Goal: Task Accomplishment & Management: Complete application form

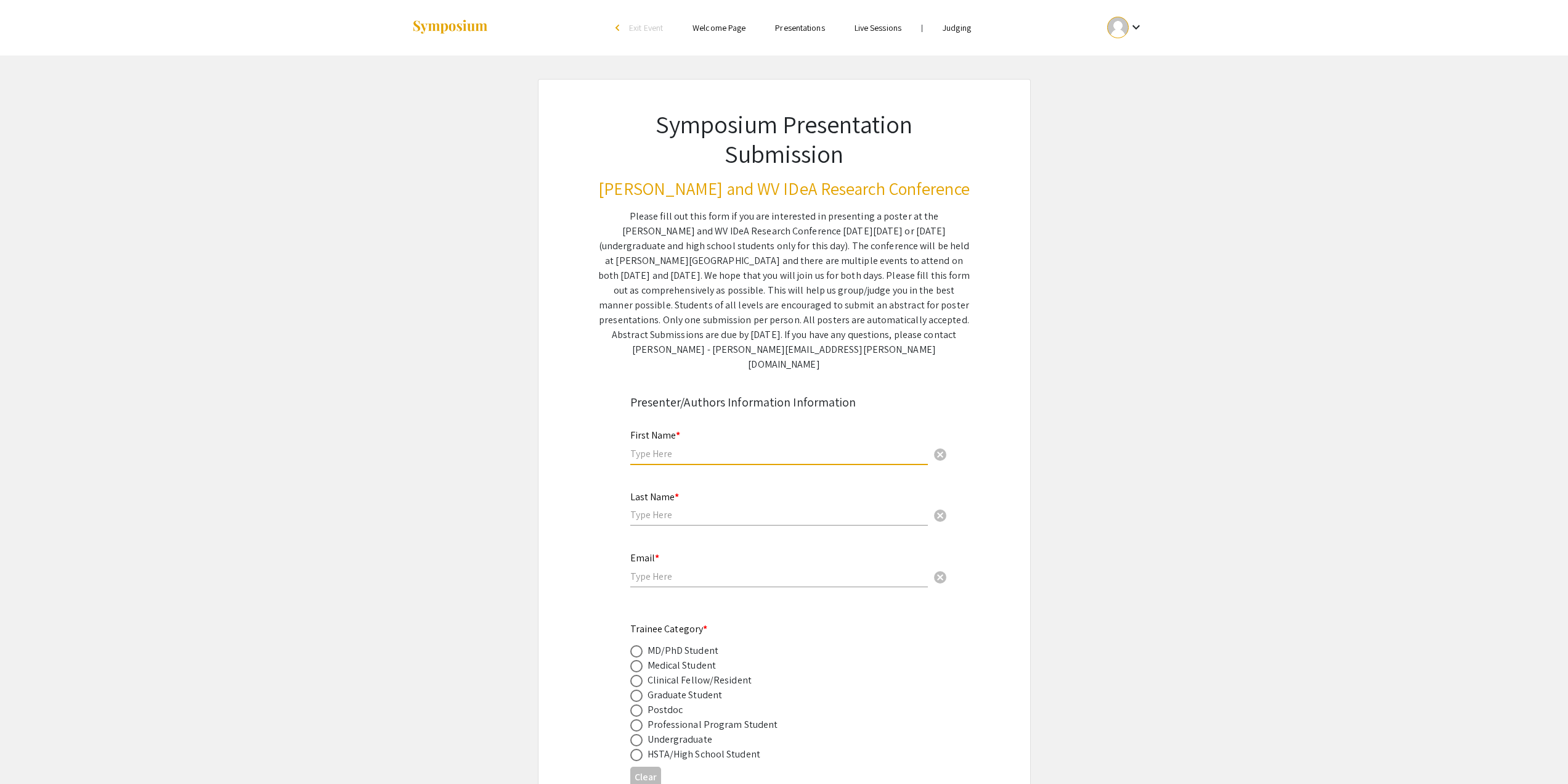
click at [681, 447] on input "text" at bounding box center [780, 454] width 298 height 13
type input "[PERSON_NAME]"
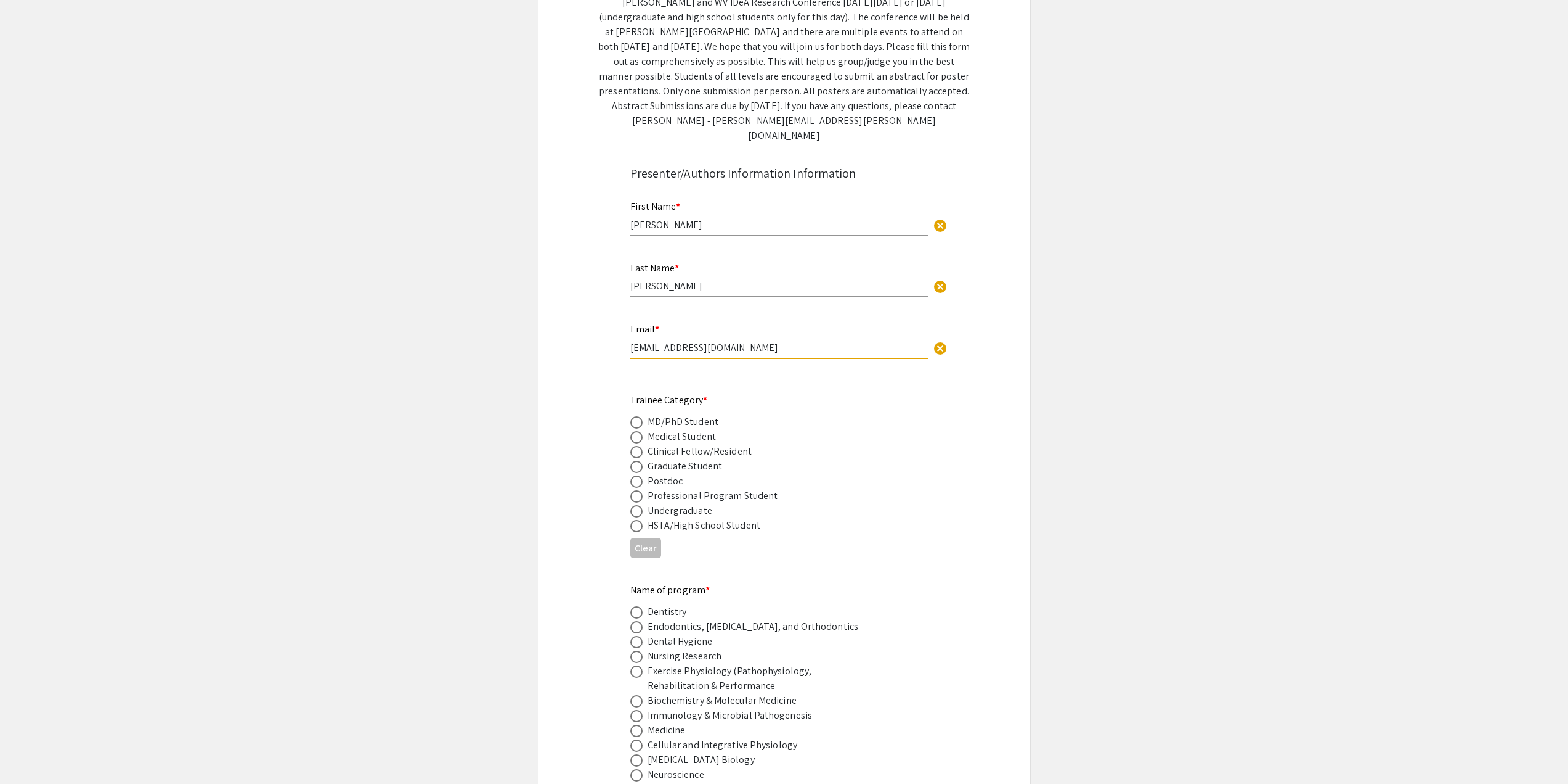
scroll to position [308, 0]
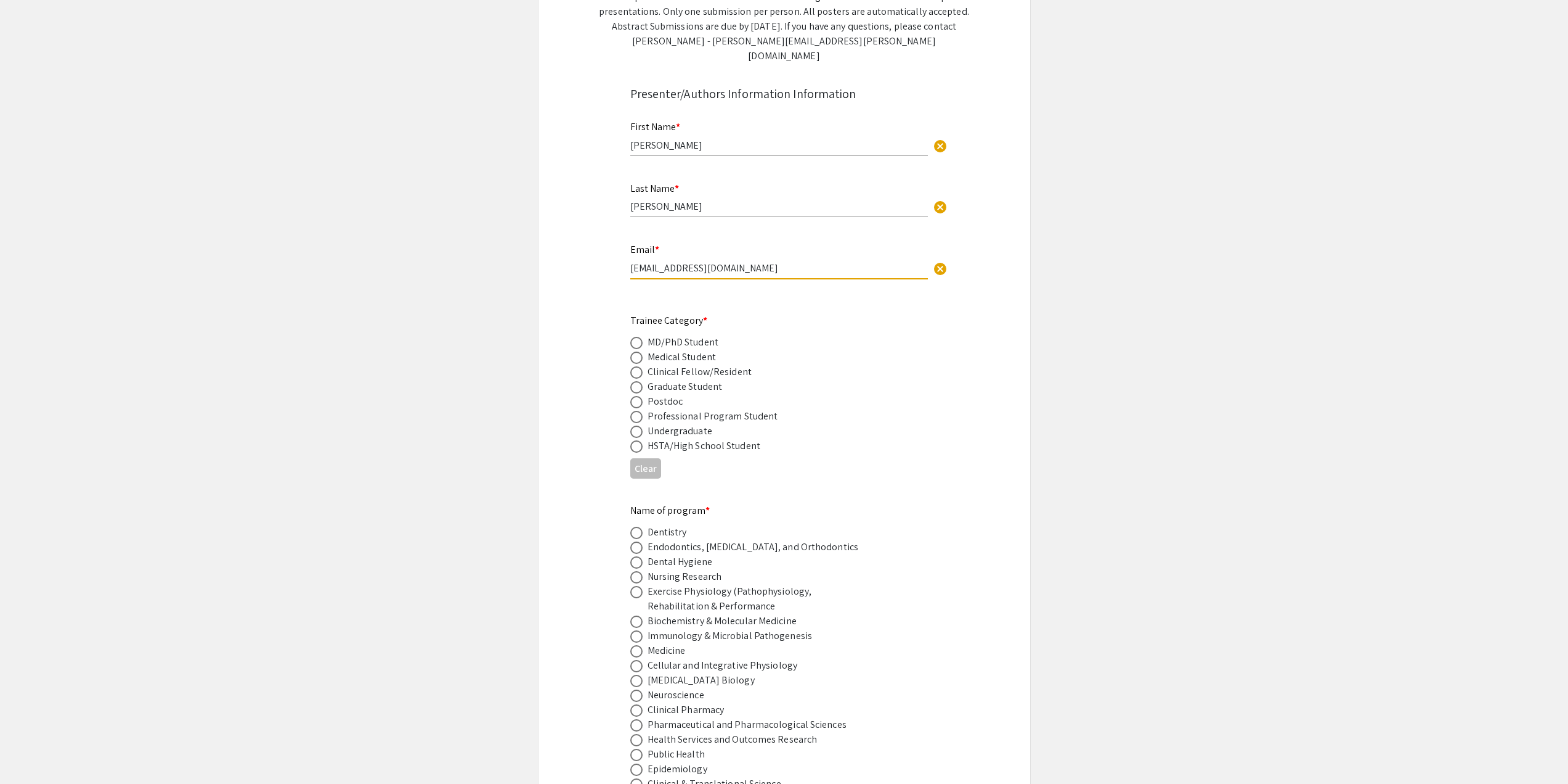
type input "[EMAIL_ADDRESS][DOMAIN_NAME]"
click at [641, 381] on span at bounding box center [637, 387] width 12 height 12
click at [641, 381] on input "radio" at bounding box center [637, 387] width 12 height 12
radio input "true"
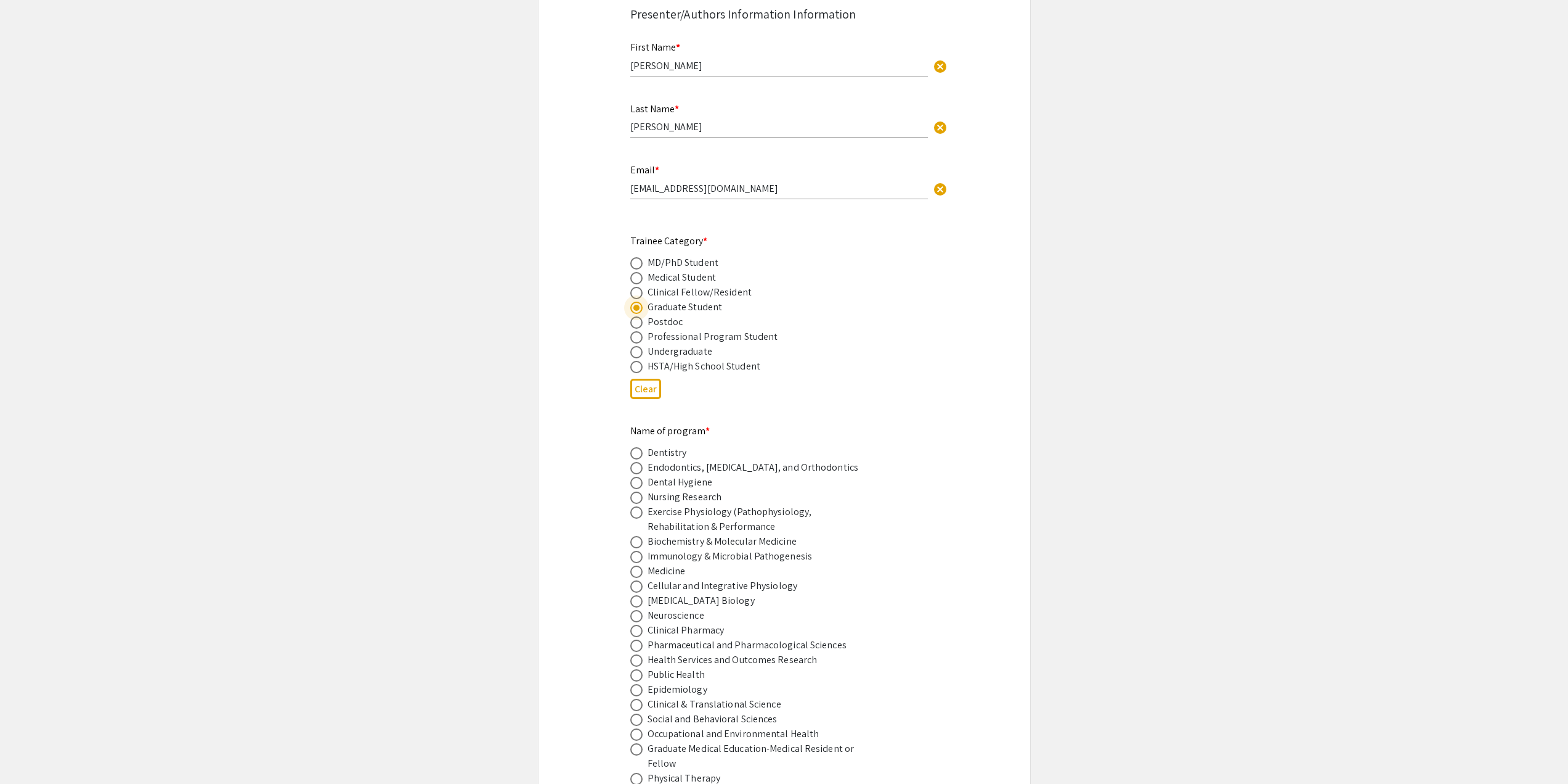
scroll to position [494, 0]
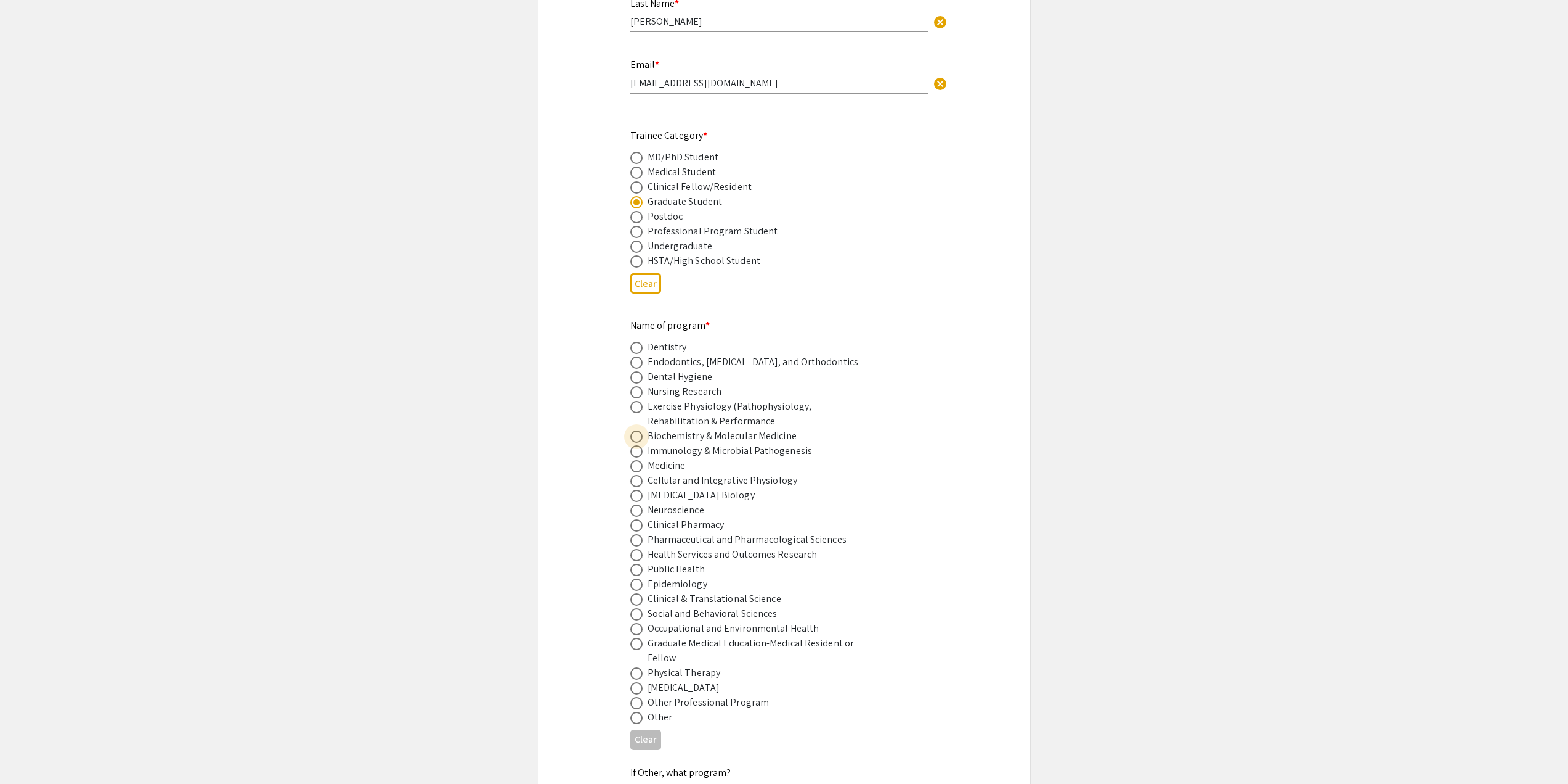
click at [634, 431] on span at bounding box center [637, 436] width 12 height 12
click at [634, 431] on input "radio" at bounding box center [637, 436] width 12 height 12
radio input "true"
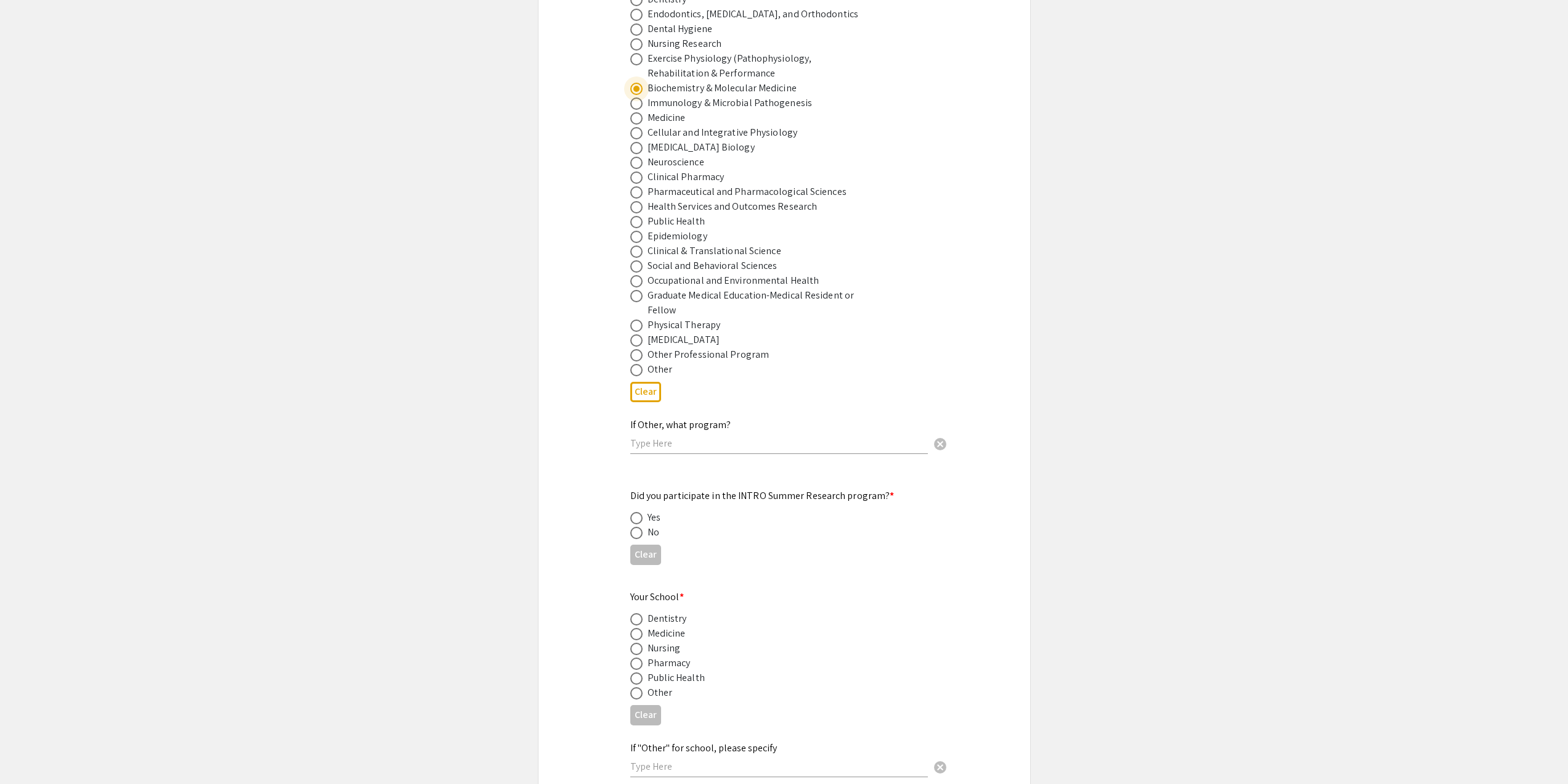
scroll to position [925, 0]
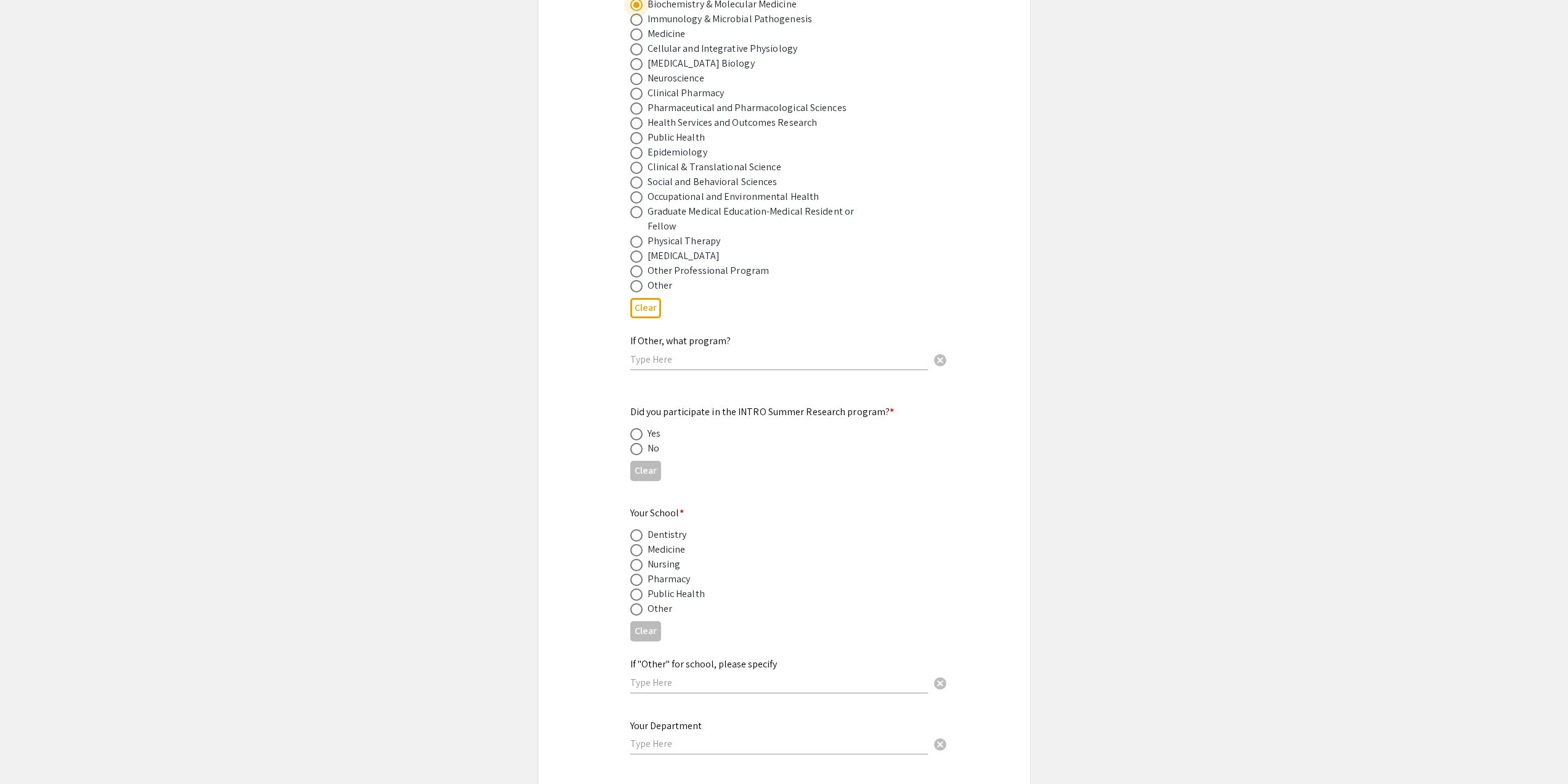
click at [634, 443] on span at bounding box center [637, 449] width 12 height 12
click at [634, 443] on input "radio" at bounding box center [637, 449] width 12 height 12
radio input "true"
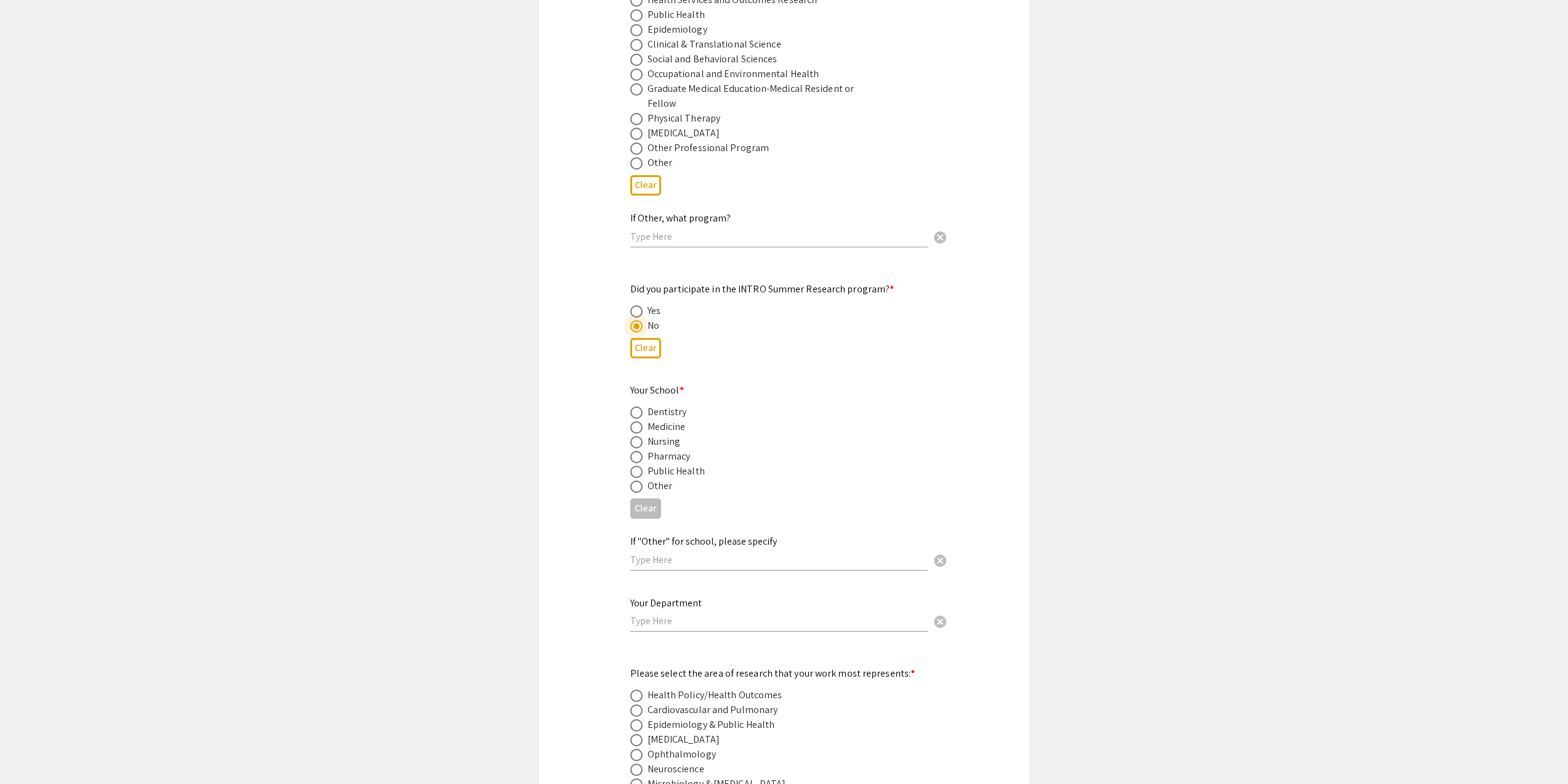
scroll to position [1049, 0]
click at [638, 420] on span at bounding box center [637, 426] width 12 height 12
click at [638, 420] on input "radio" at bounding box center [637, 426] width 12 height 12
radio input "true"
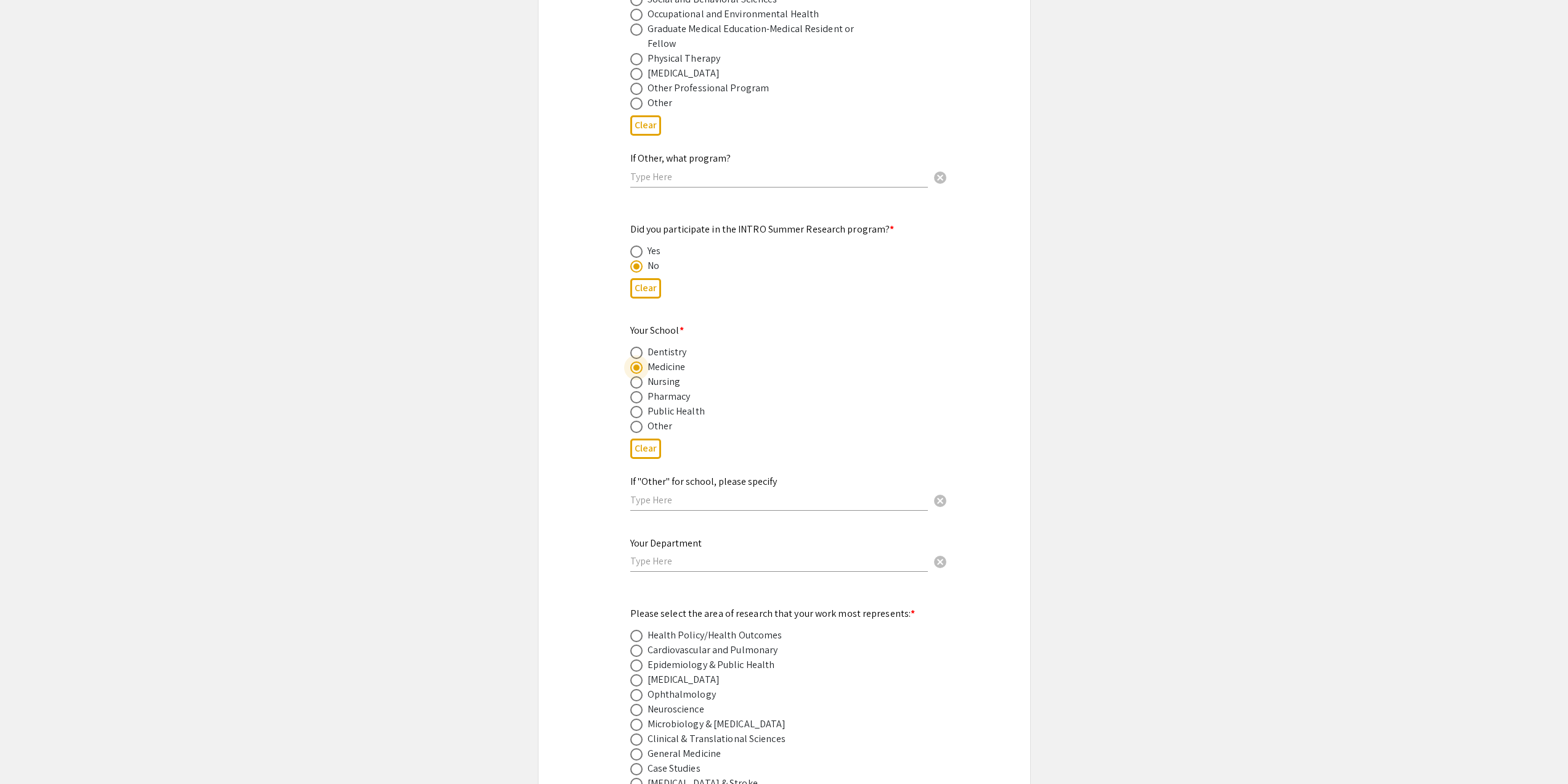
scroll to position [1172, 0]
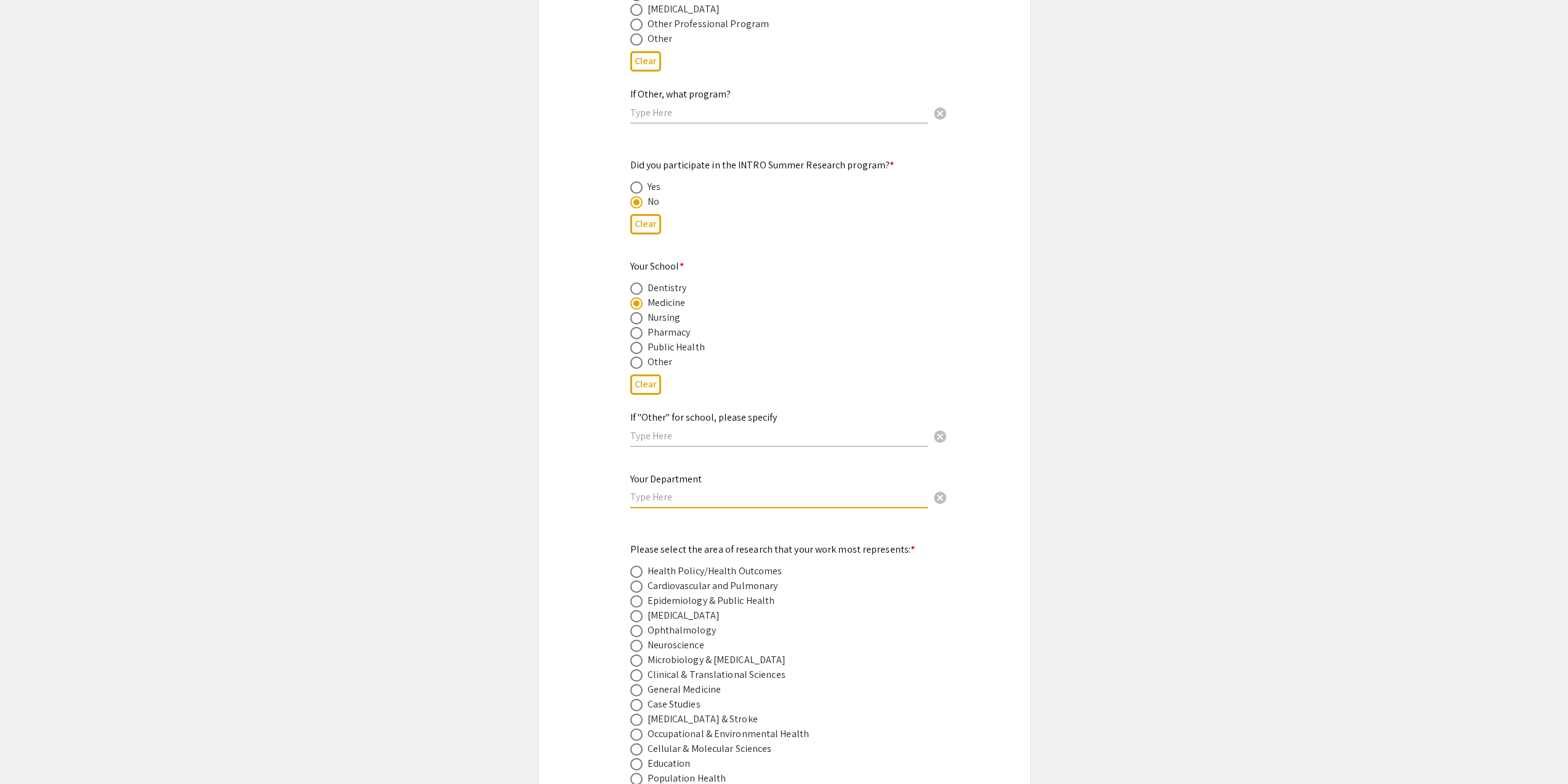
click at [645, 490] on input "text" at bounding box center [780, 497] width 298 height 13
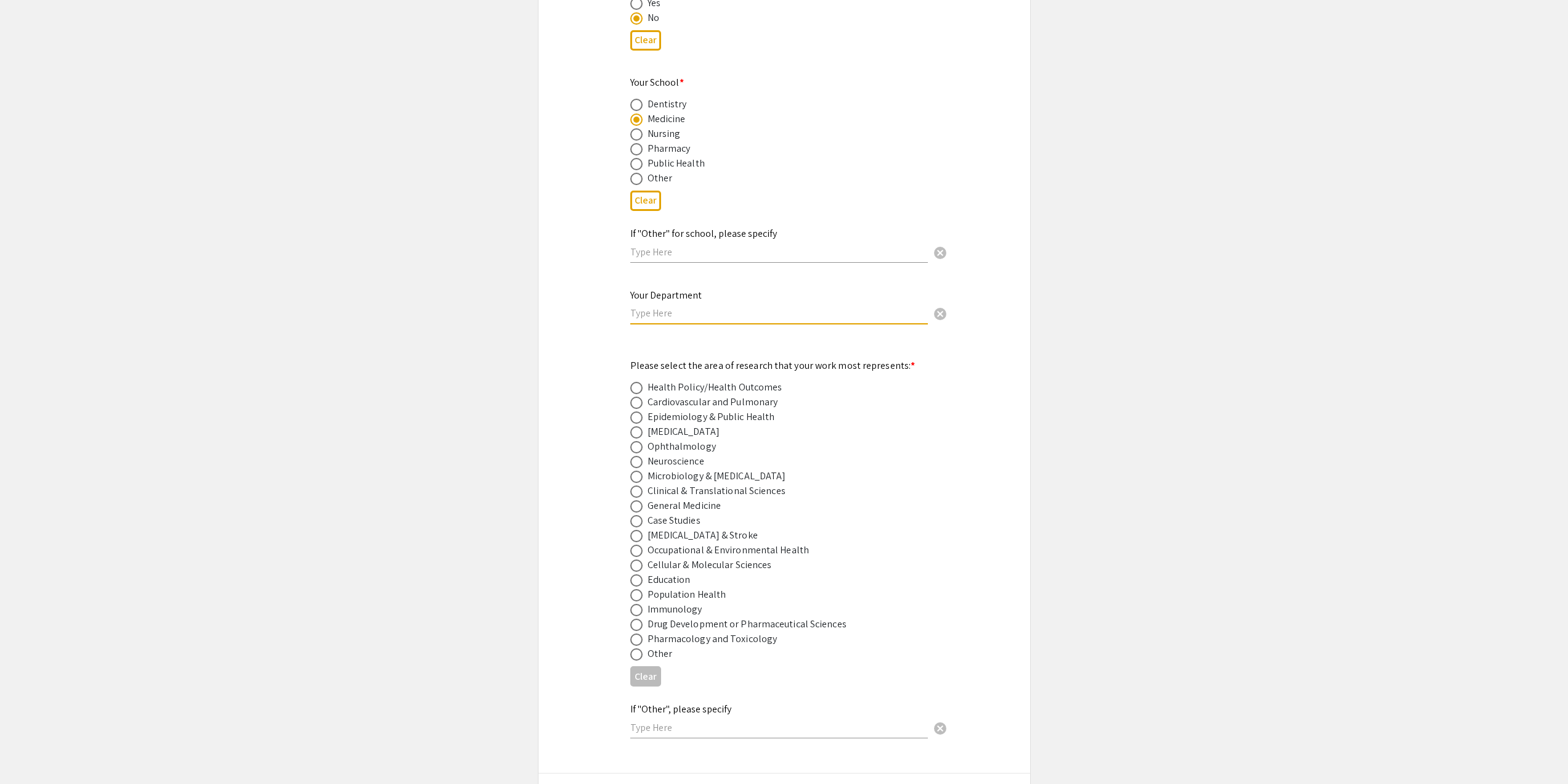
scroll to position [1357, 0]
click at [640, 439] on span at bounding box center [637, 445] width 12 height 12
click at [640, 439] on input "radio" at bounding box center [637, 445] width 12 height 12
radio input "true"
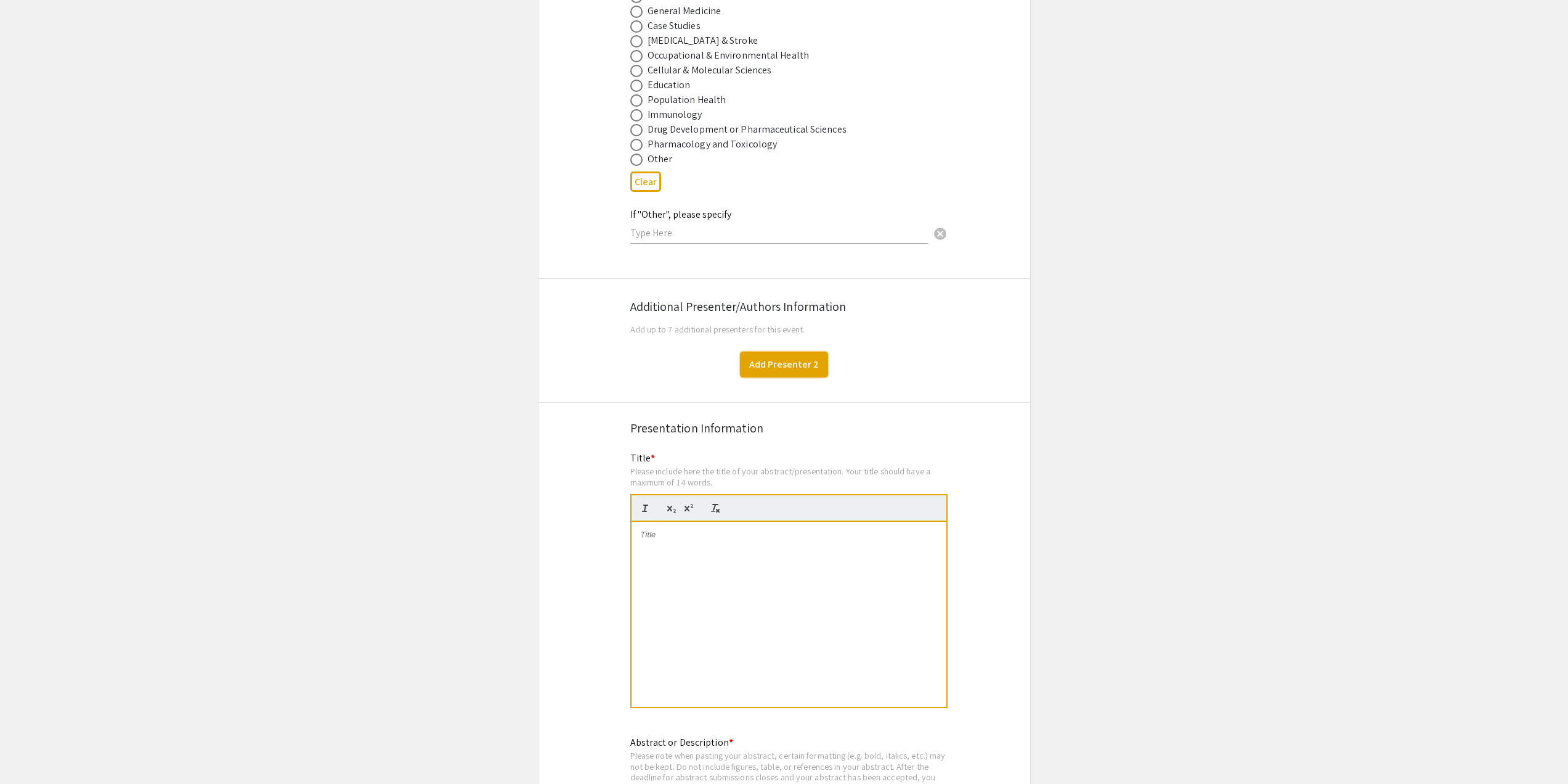
click at [789, 361] on button "Add Presenter 2" at bounding box center [784, 364] width 88 height 26
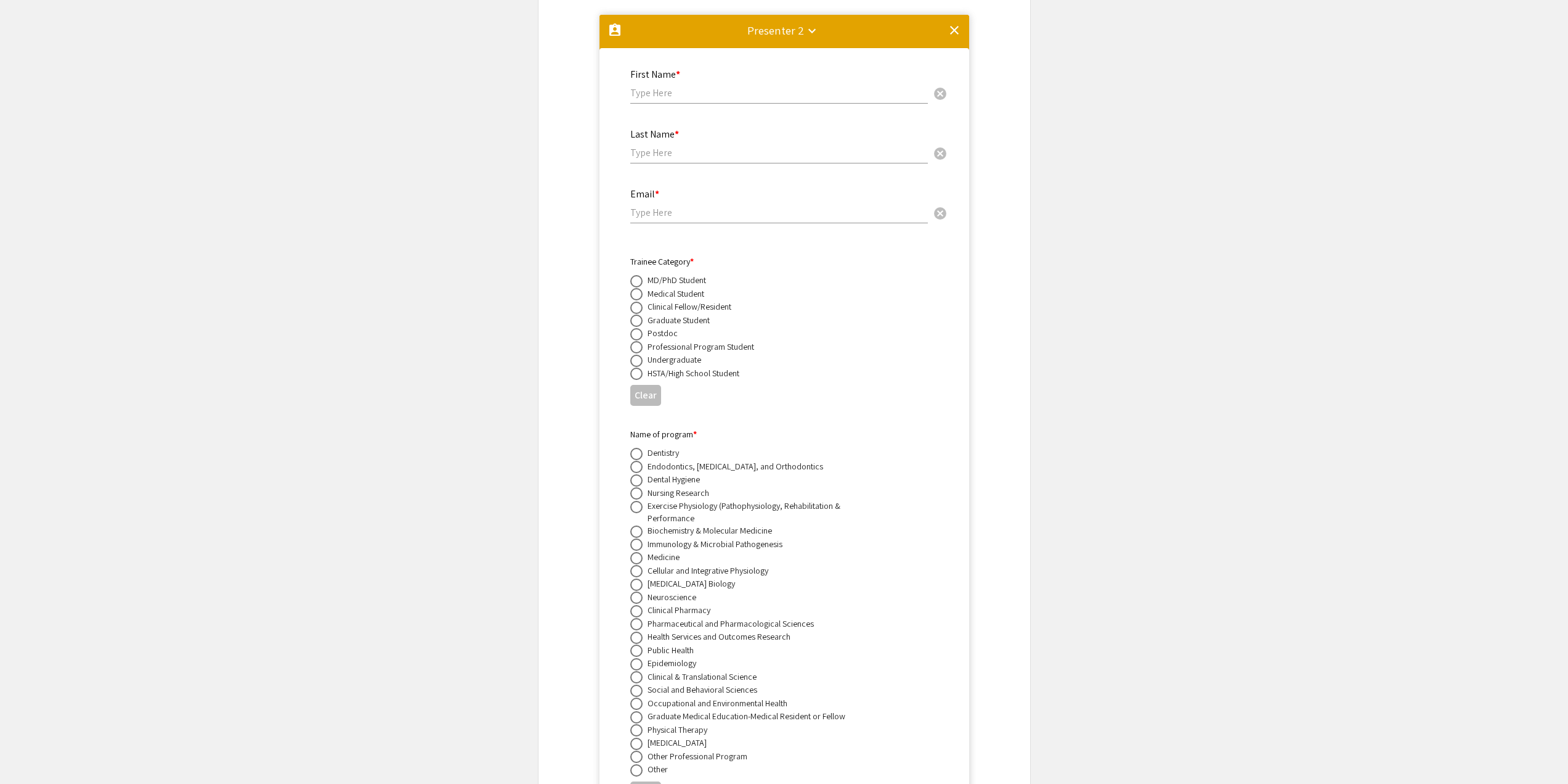
scroll to position [2068, 0]
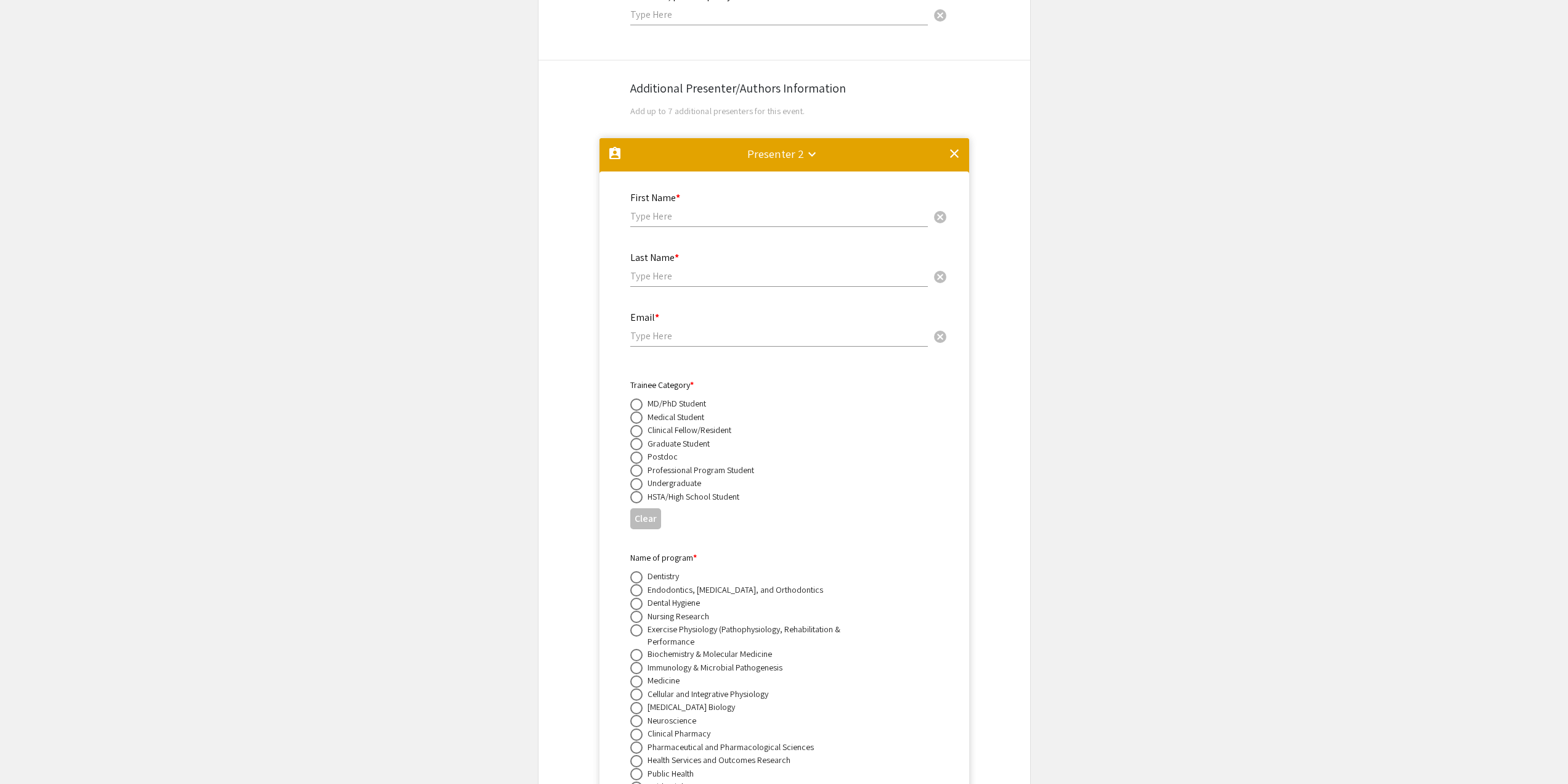
click at [951, 146] on mat-icon "clear" at bounding box center [954, 153] width 14 height 14
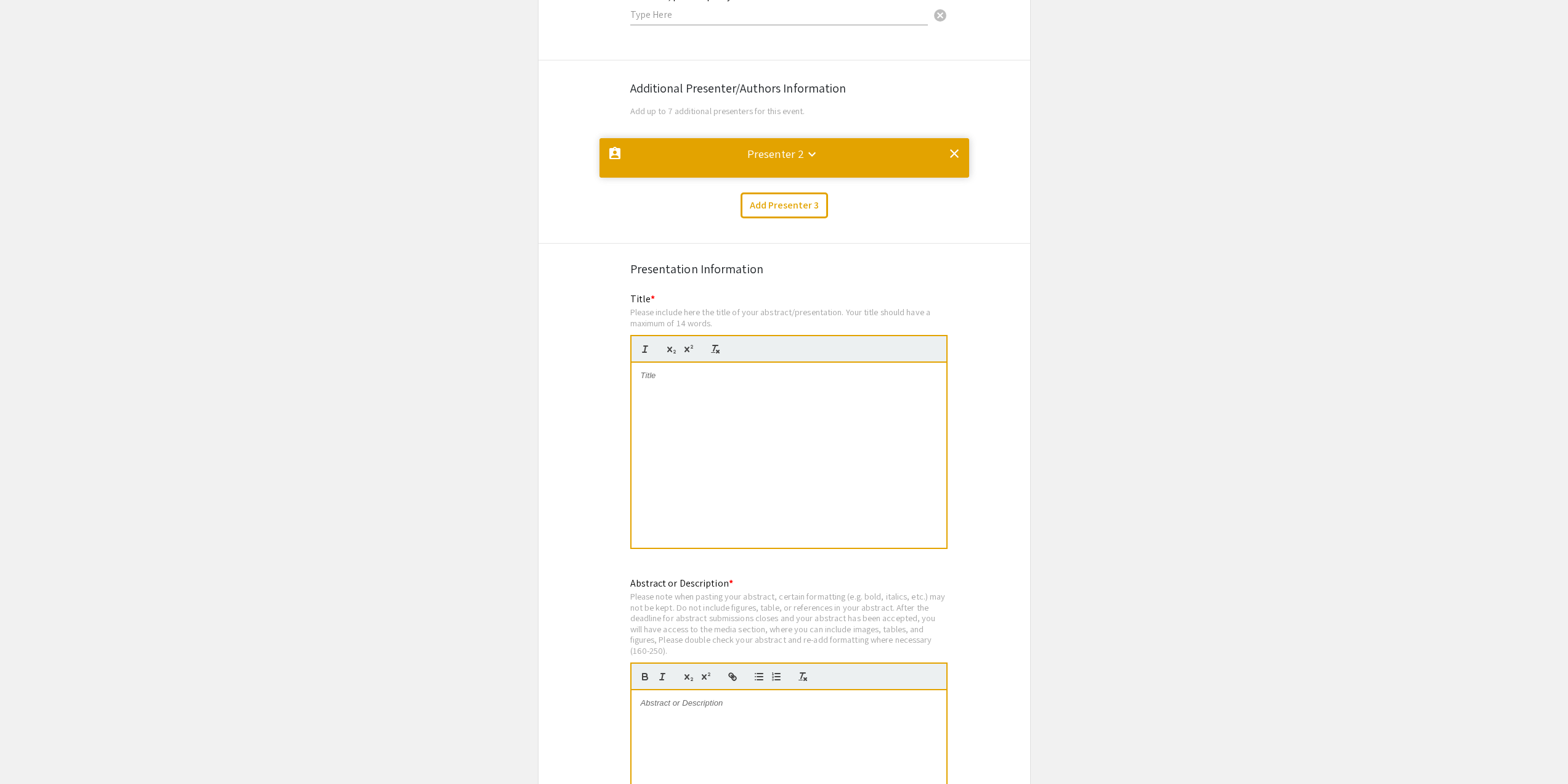
scroll to position [0, 0]
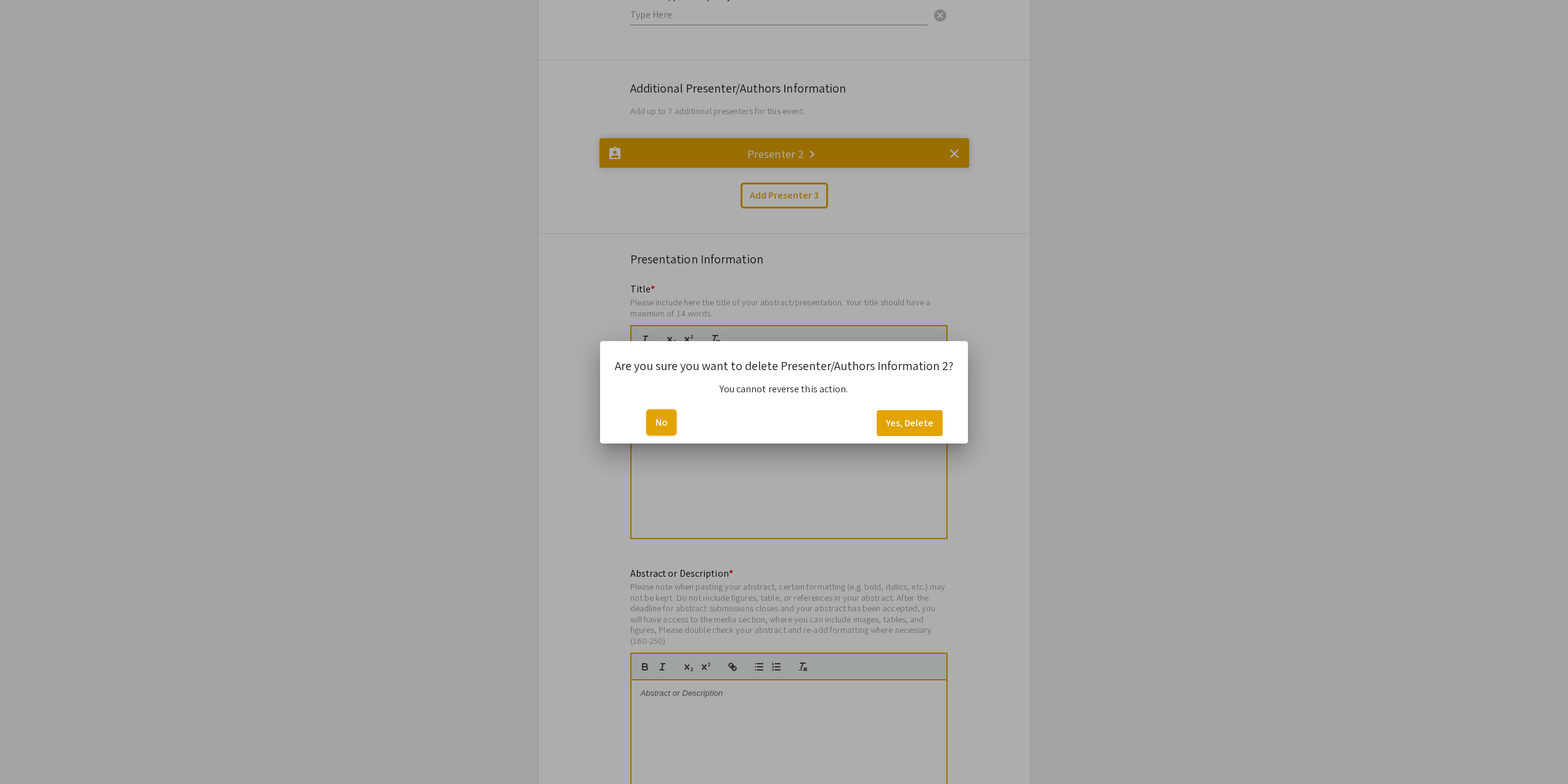
click at [656, 416] on button "No" at bounding box center [661, 422] width 31 height 26
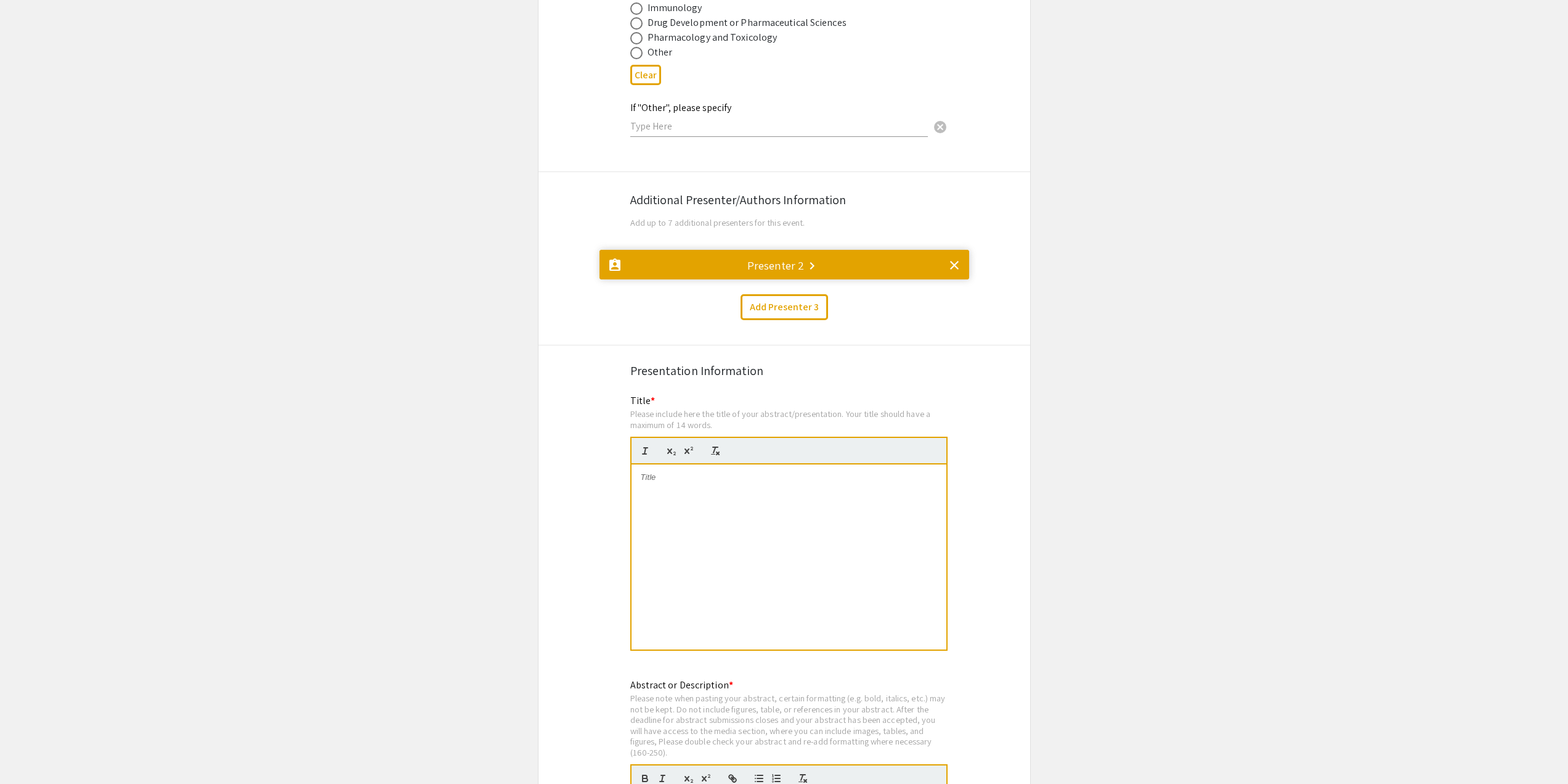
scroll to position [1760, 0]
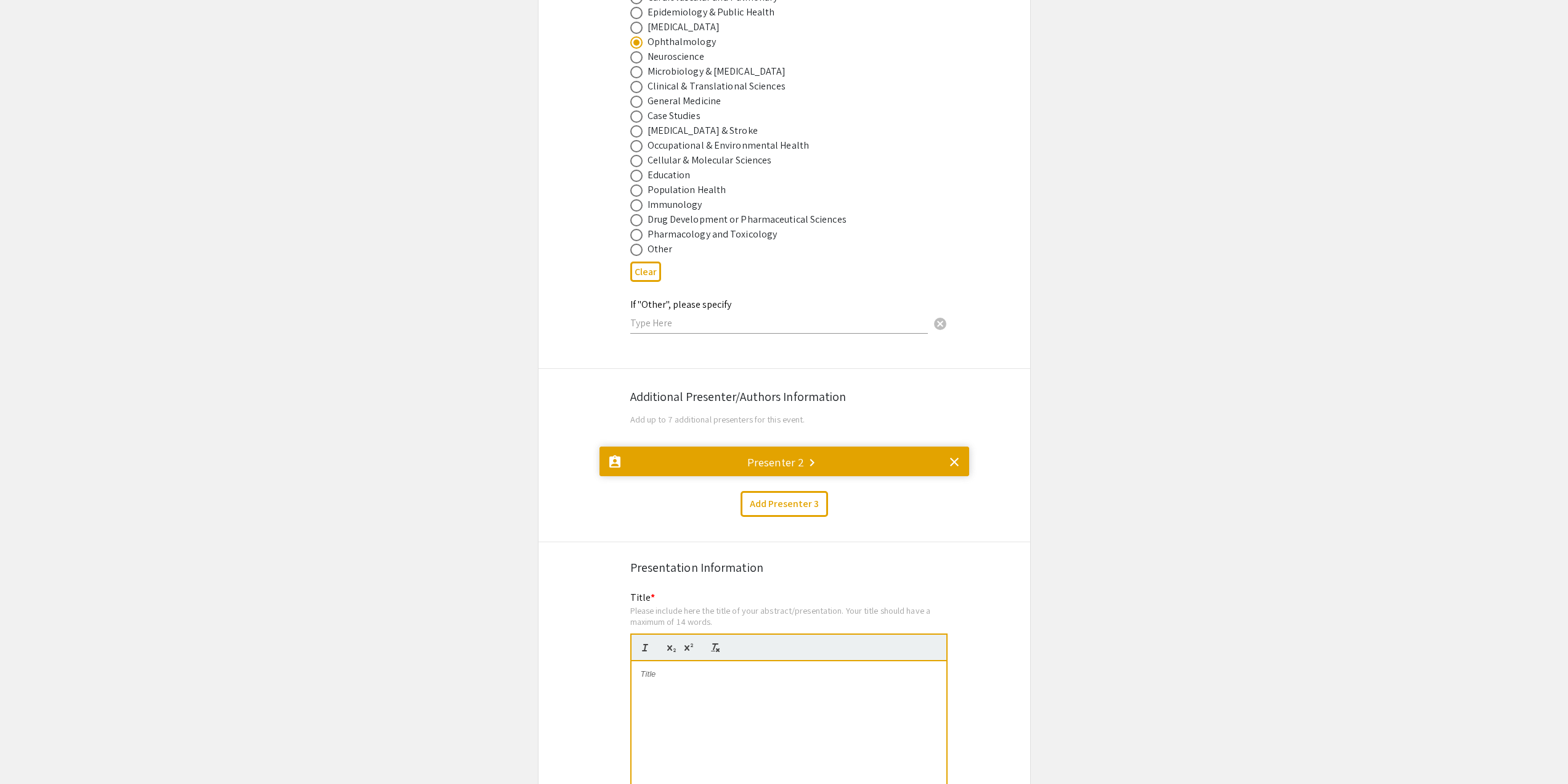
click at [735, 447] on mat-divider at bounding box center [784, 467] width 369 height 41
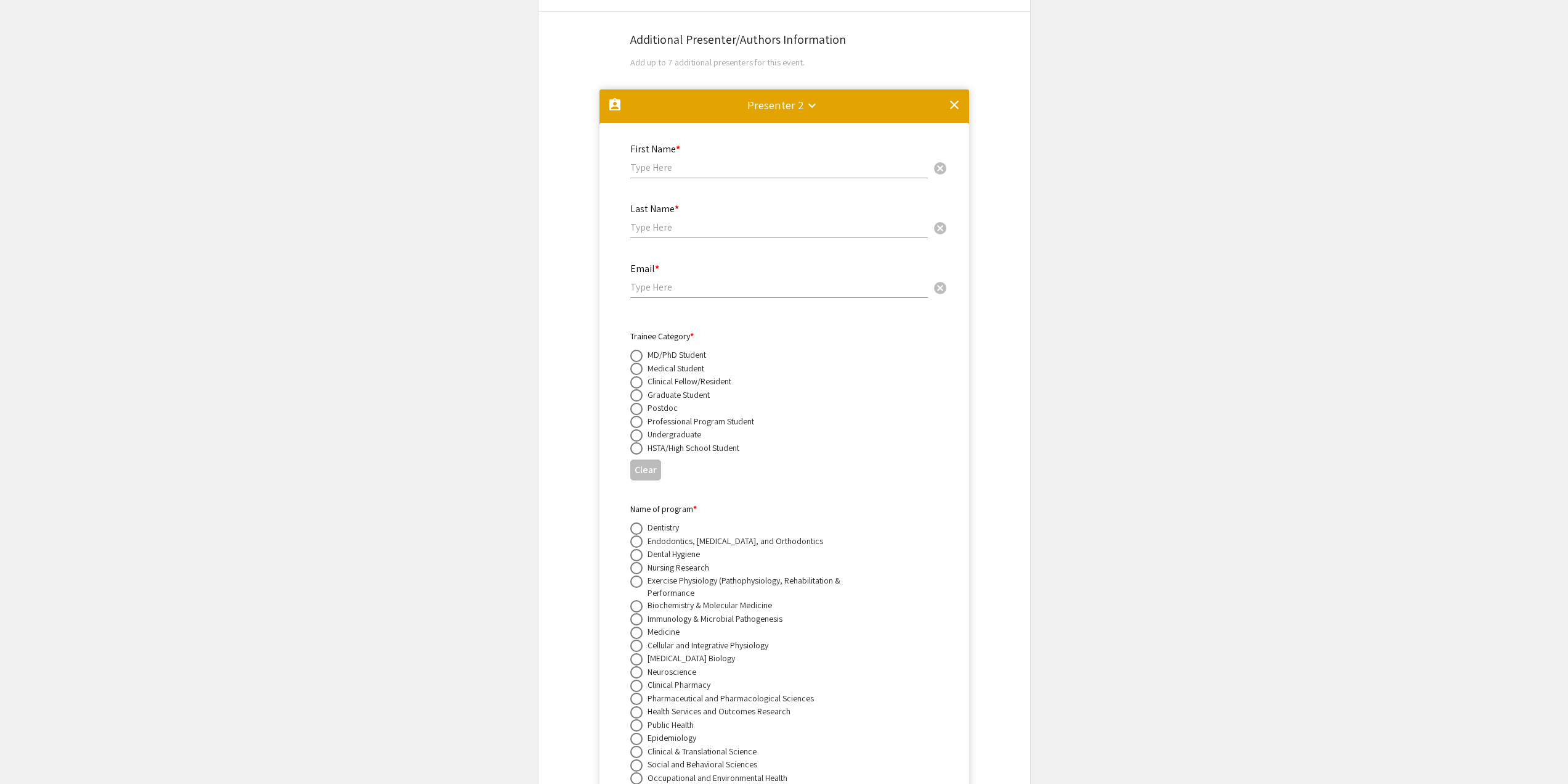
scroll to position [2006, 0]
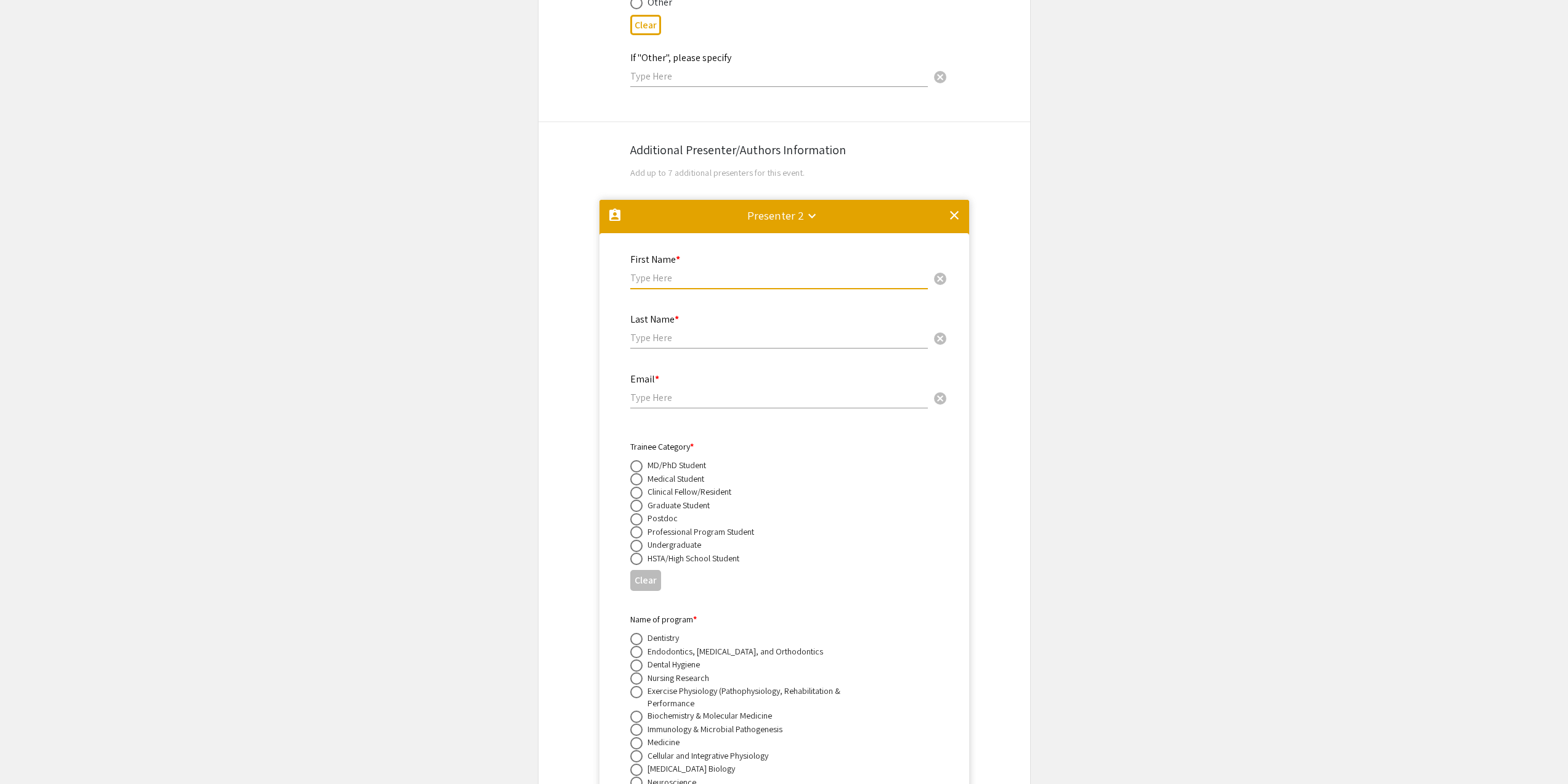
click at [679, 271] on input "text" at bounding box center [780, 278] width 298 height 13
type input "[PERSON_NAME]"
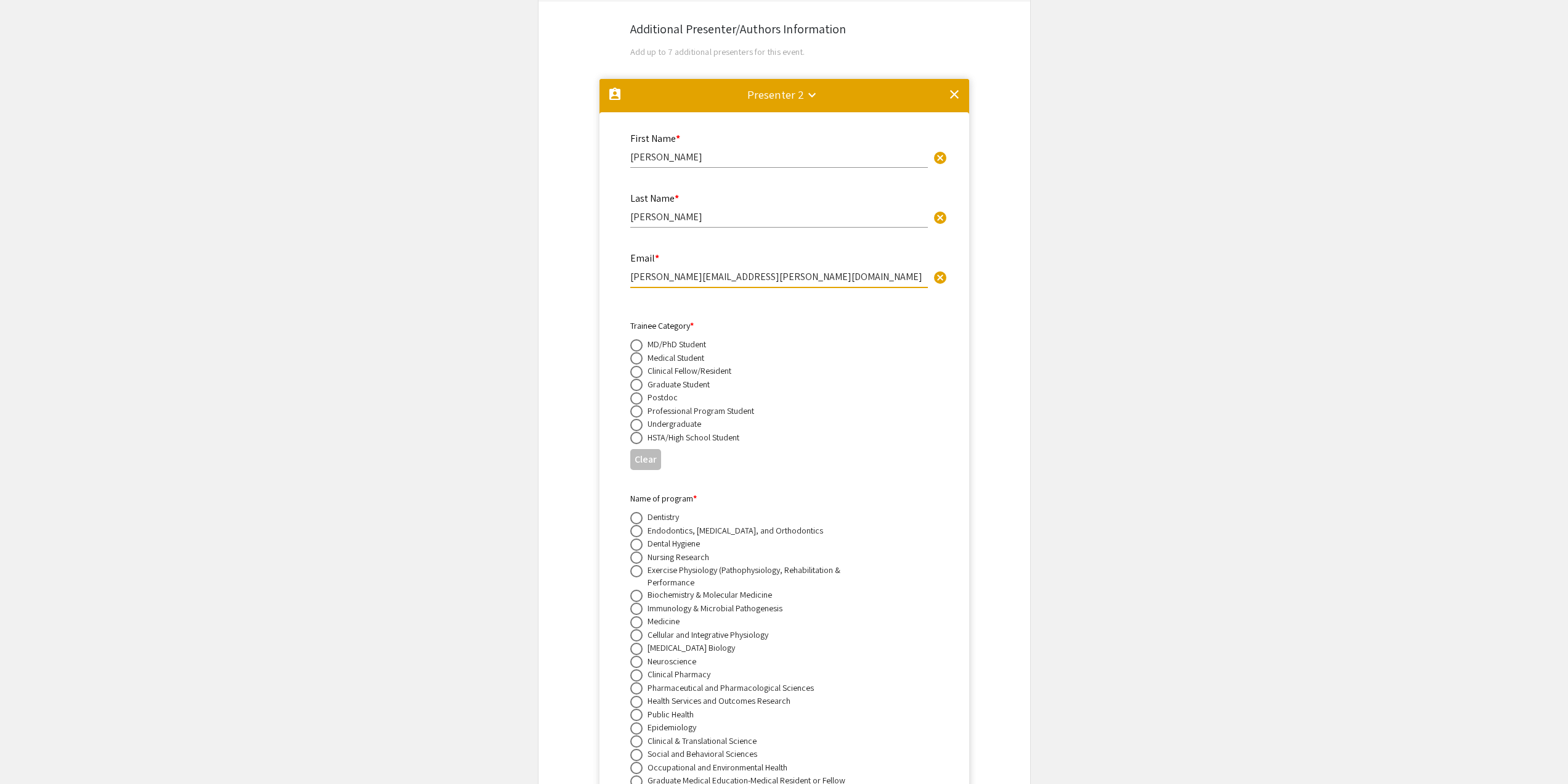
scroll to position [2068, 0]
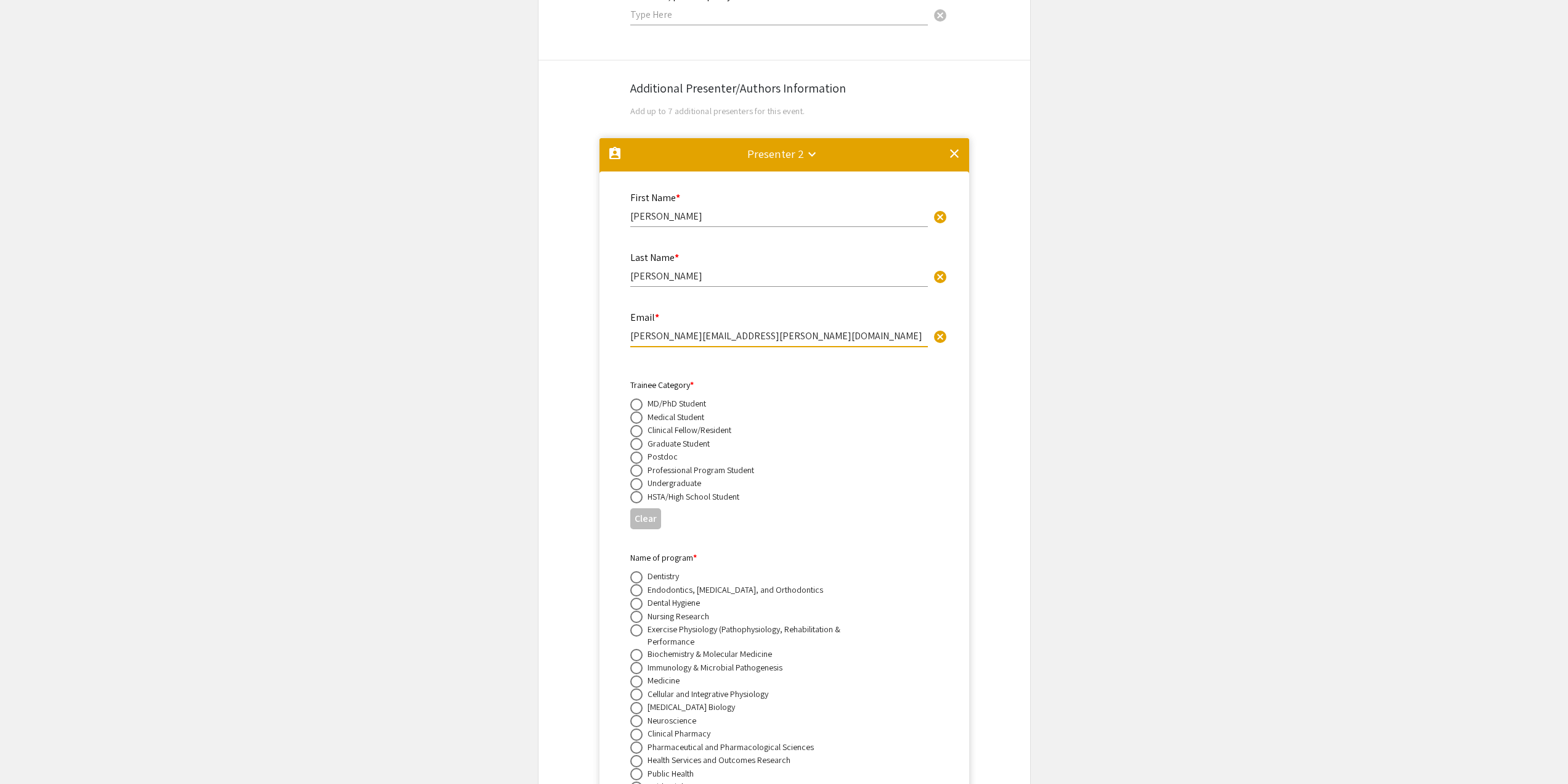
type input "[PERSON_NAME][EMAIL_ADDRESS][PERSON_NAME][DOMAIN_NAME]"
click at [954, 146] on mat-icon "clear" at bounding box center [954, 153] width 14 height 14
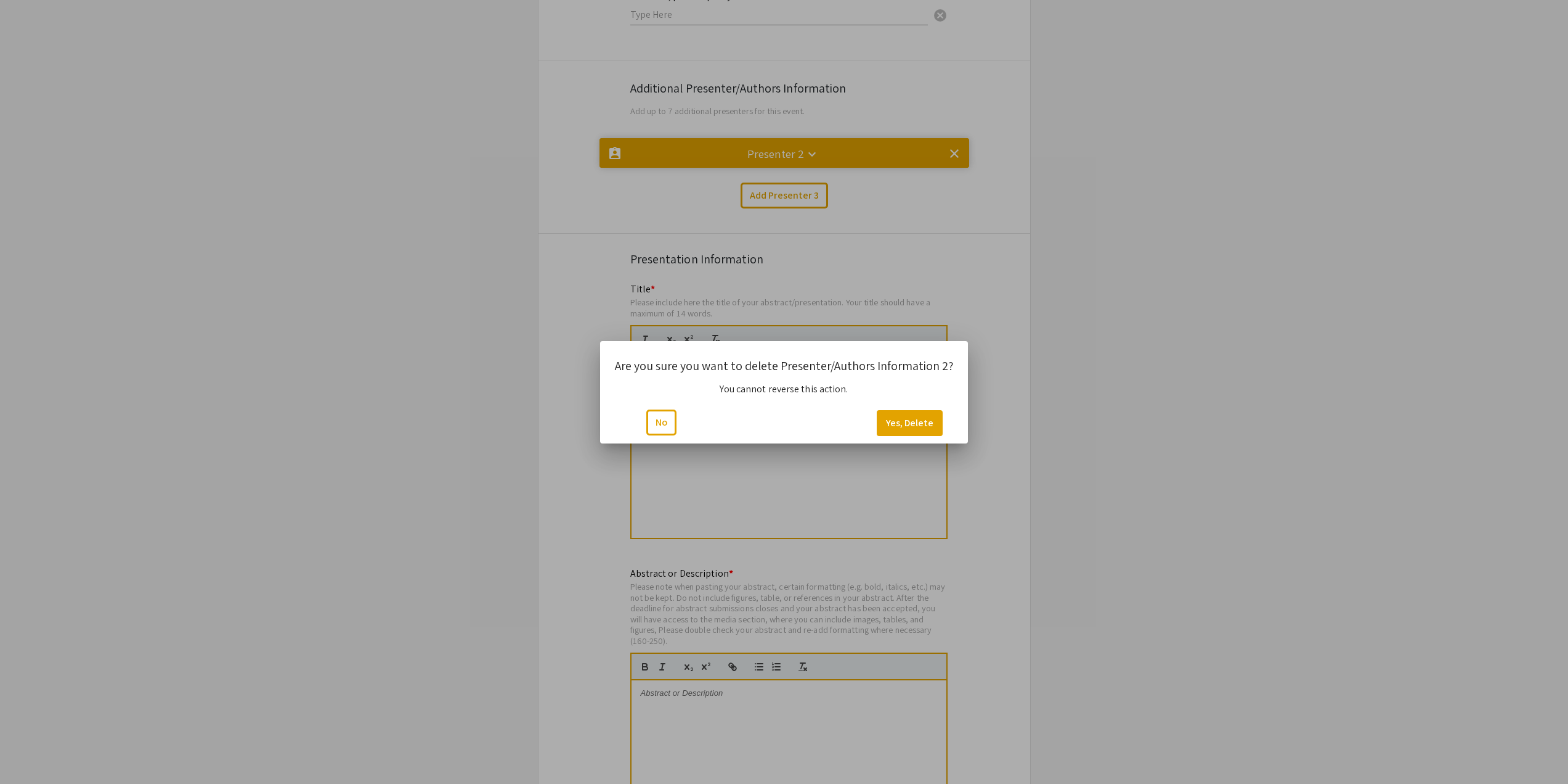
scroll to position [0, 0]
click at [898, 418] on button "Yes, Delete" at bounding box center [909, 422] width 66 height 26
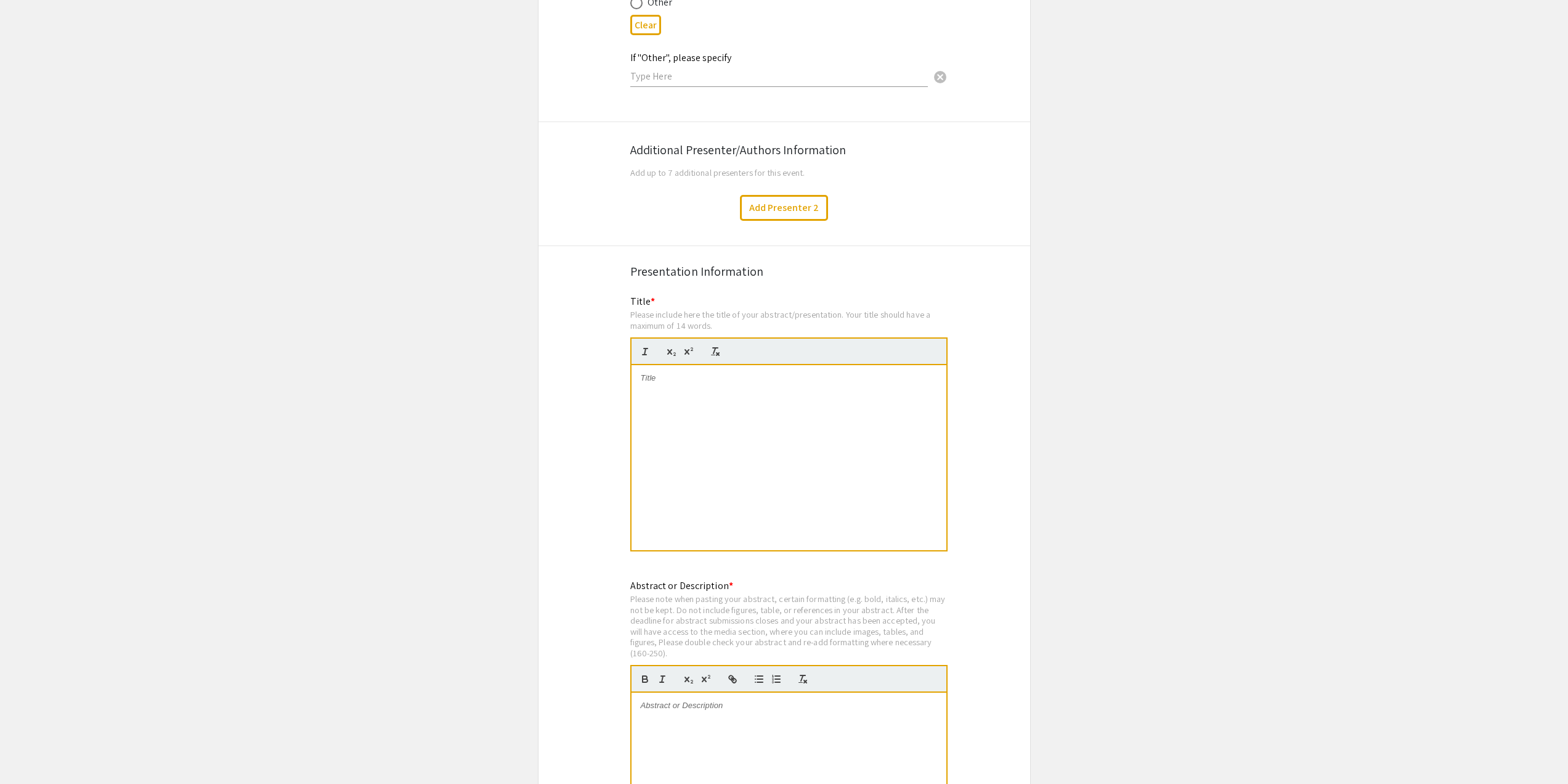
click at [733, 371] on div at bounding box center [789, 457] width 315 height 185
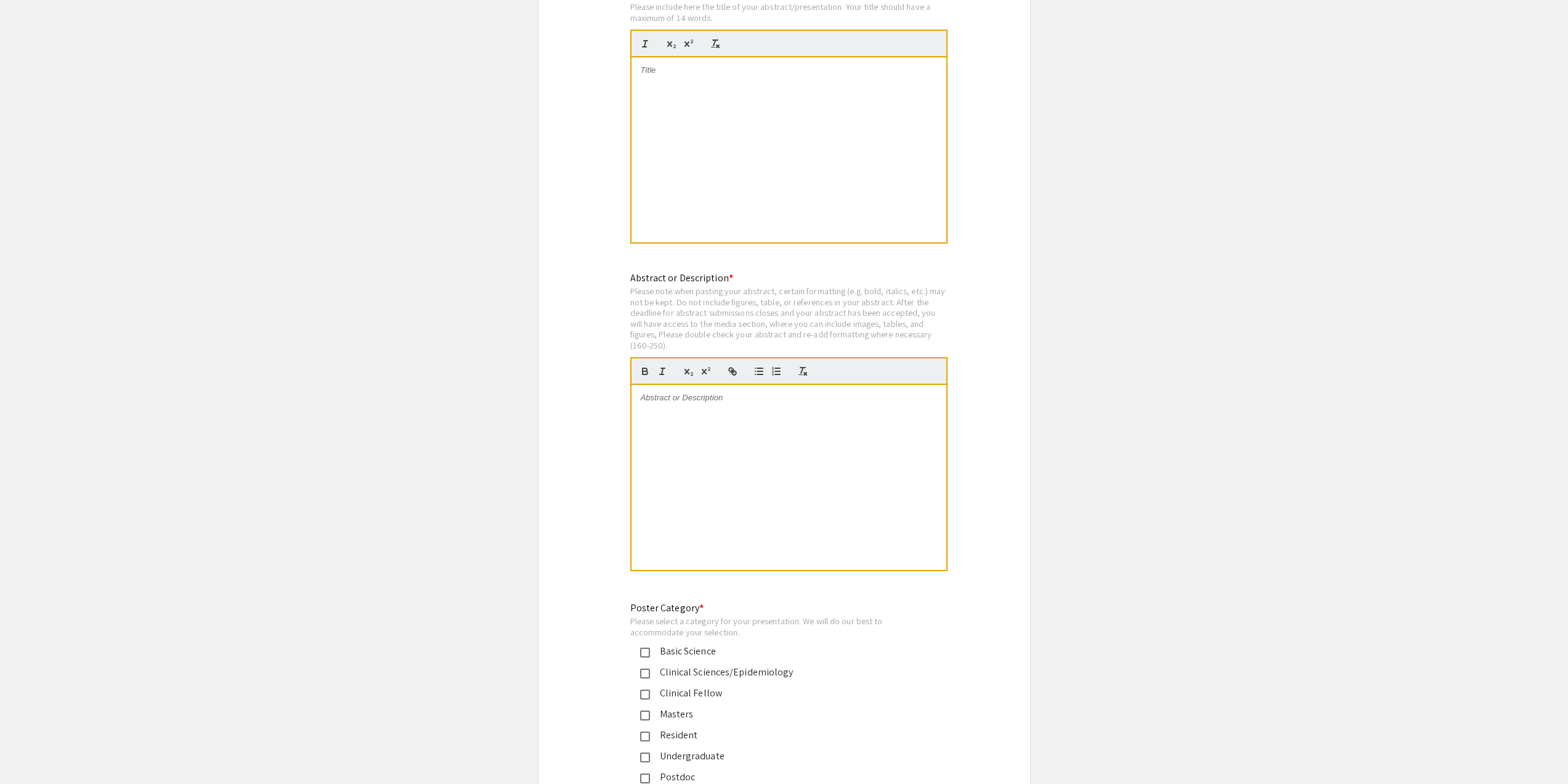
scroll to position [2315, 0]
click at [729, 433] on div at bounding box center [789, 477] width 315 height 185
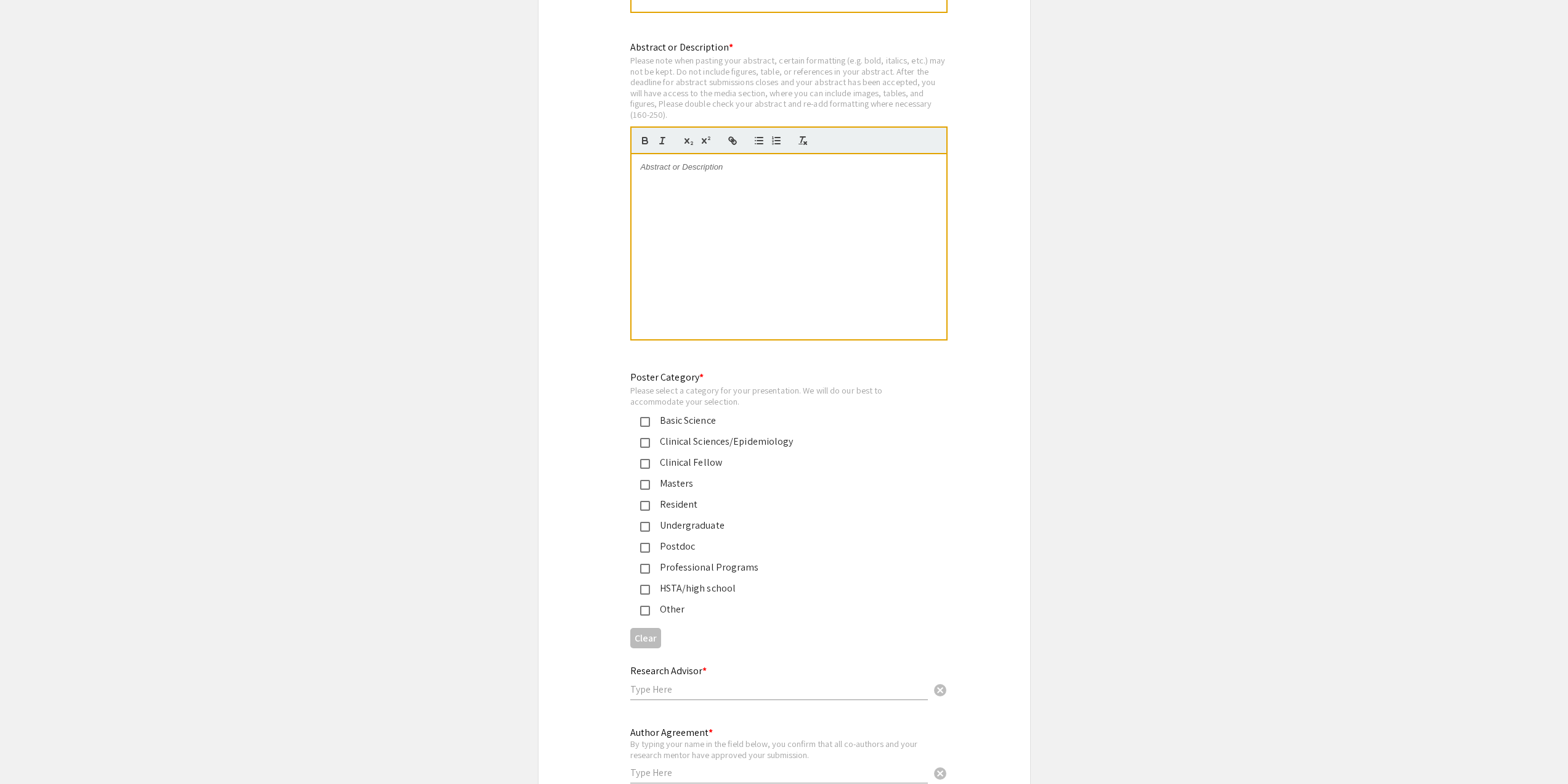
scroll to position [2561, 0]
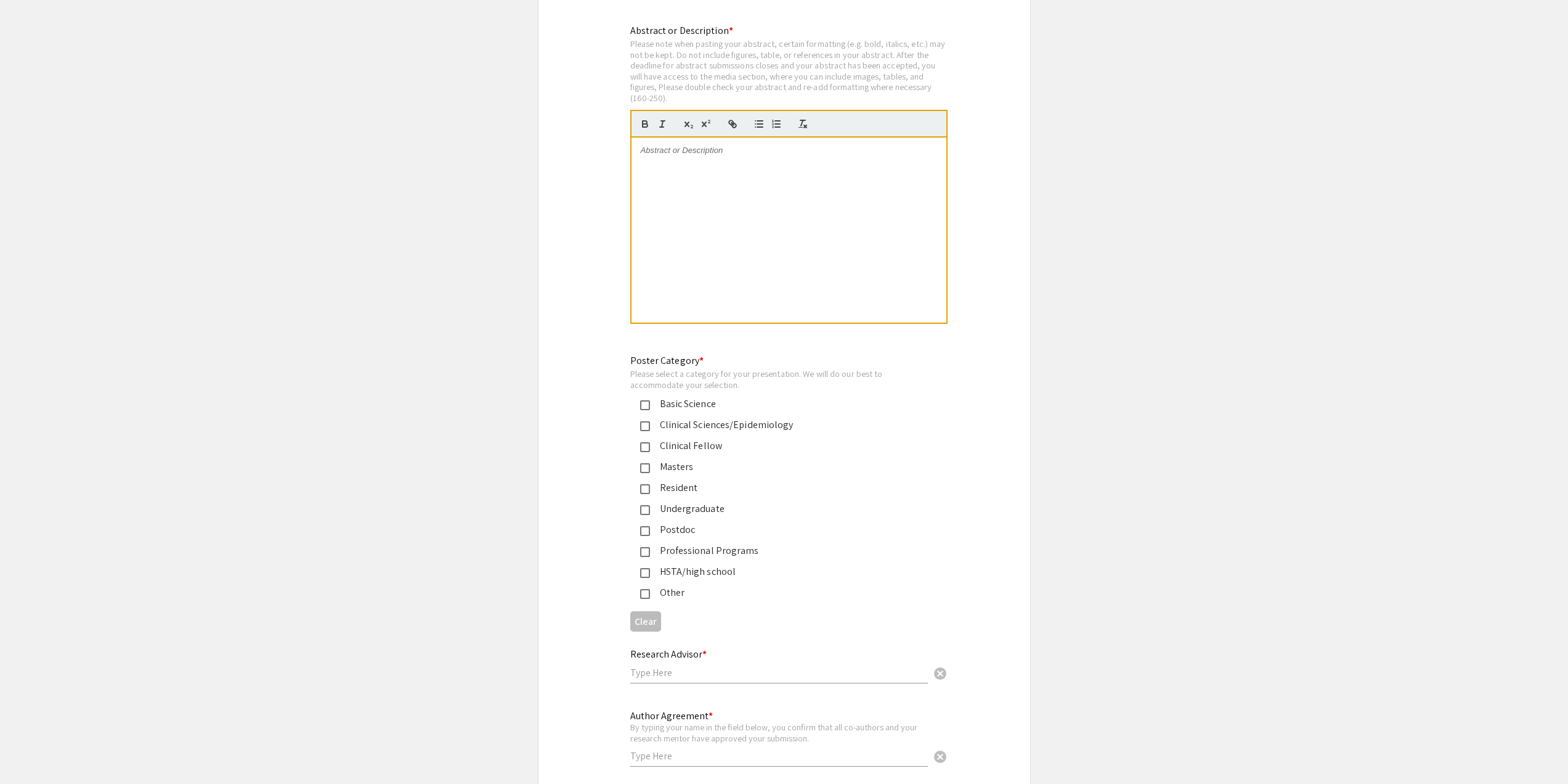
click at [648, 400] on mat-pseudo-checkbox at bounding box center [645, 405] width 10 height 10
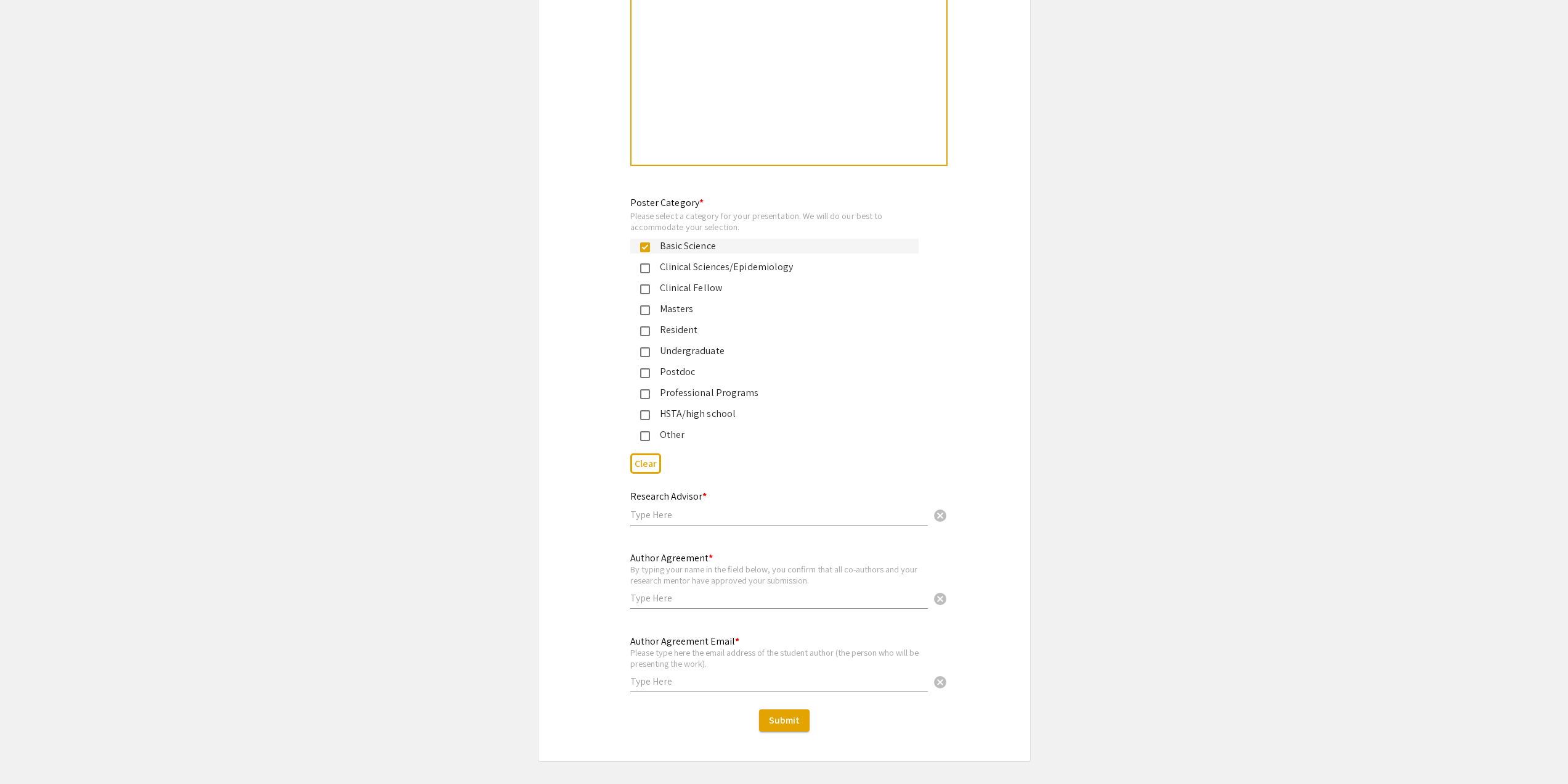
scroll to position [2755, 0]
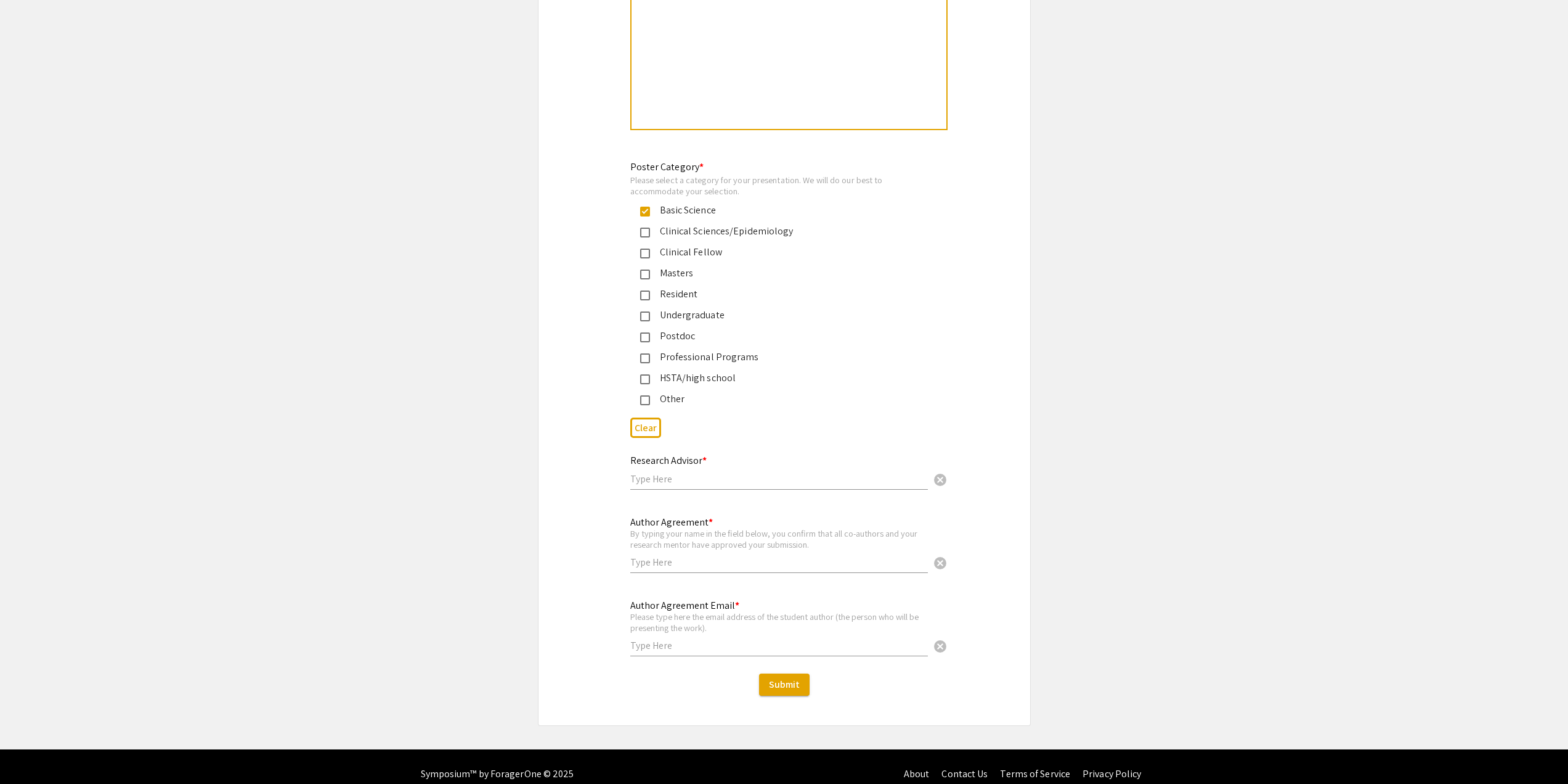
click at [685, 473] on input "text" at bounding box center [780, 479] width 298 height 13
type input "B"
type input "[PERSON_NAME]"
type input "[EMAIL_ADDRESS][DOMAIN_NAME]"
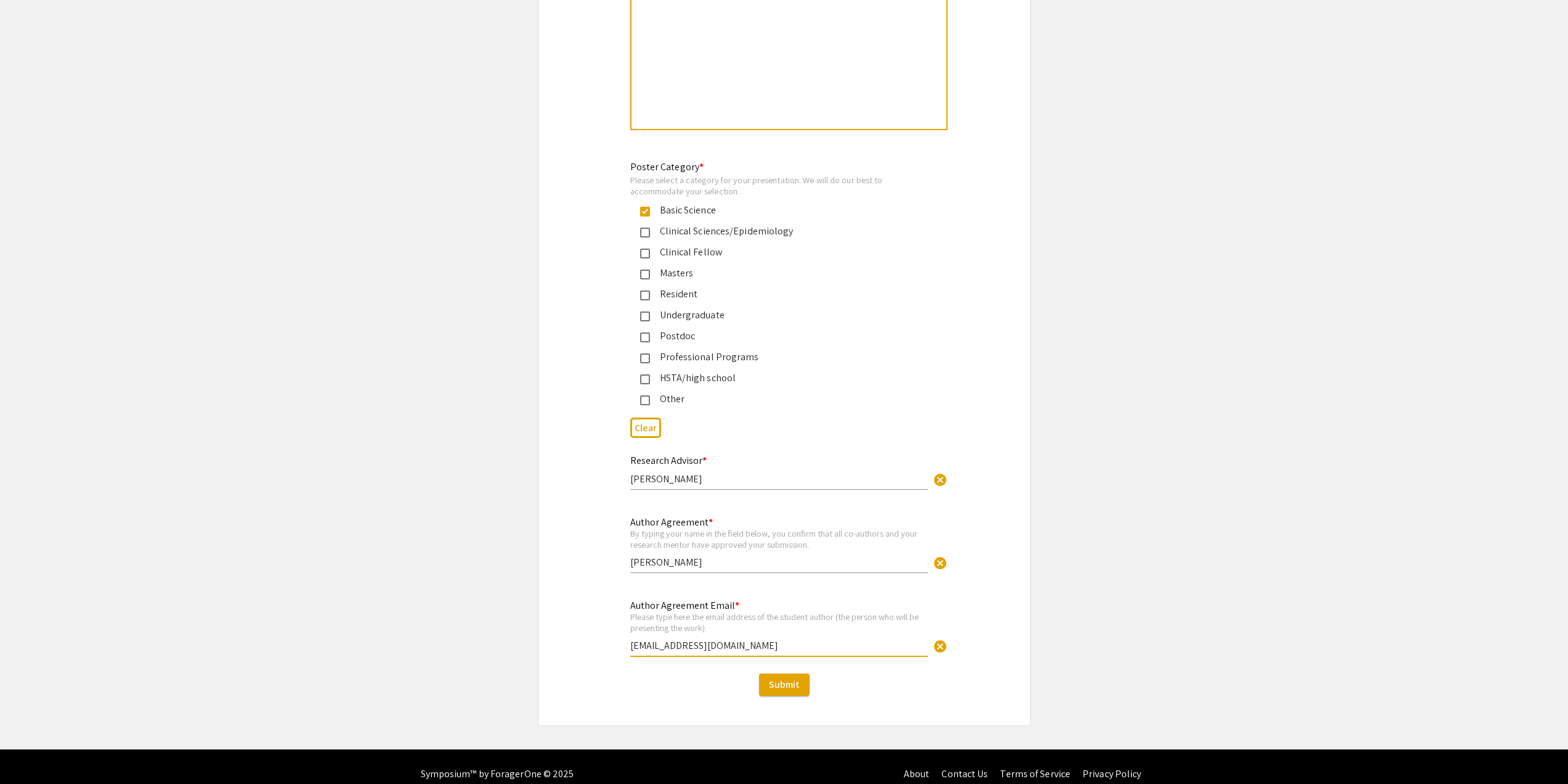
click at [741, 556] on input "[PERSON_NAME]" at bounding box center [780, 562] width 298 height 13
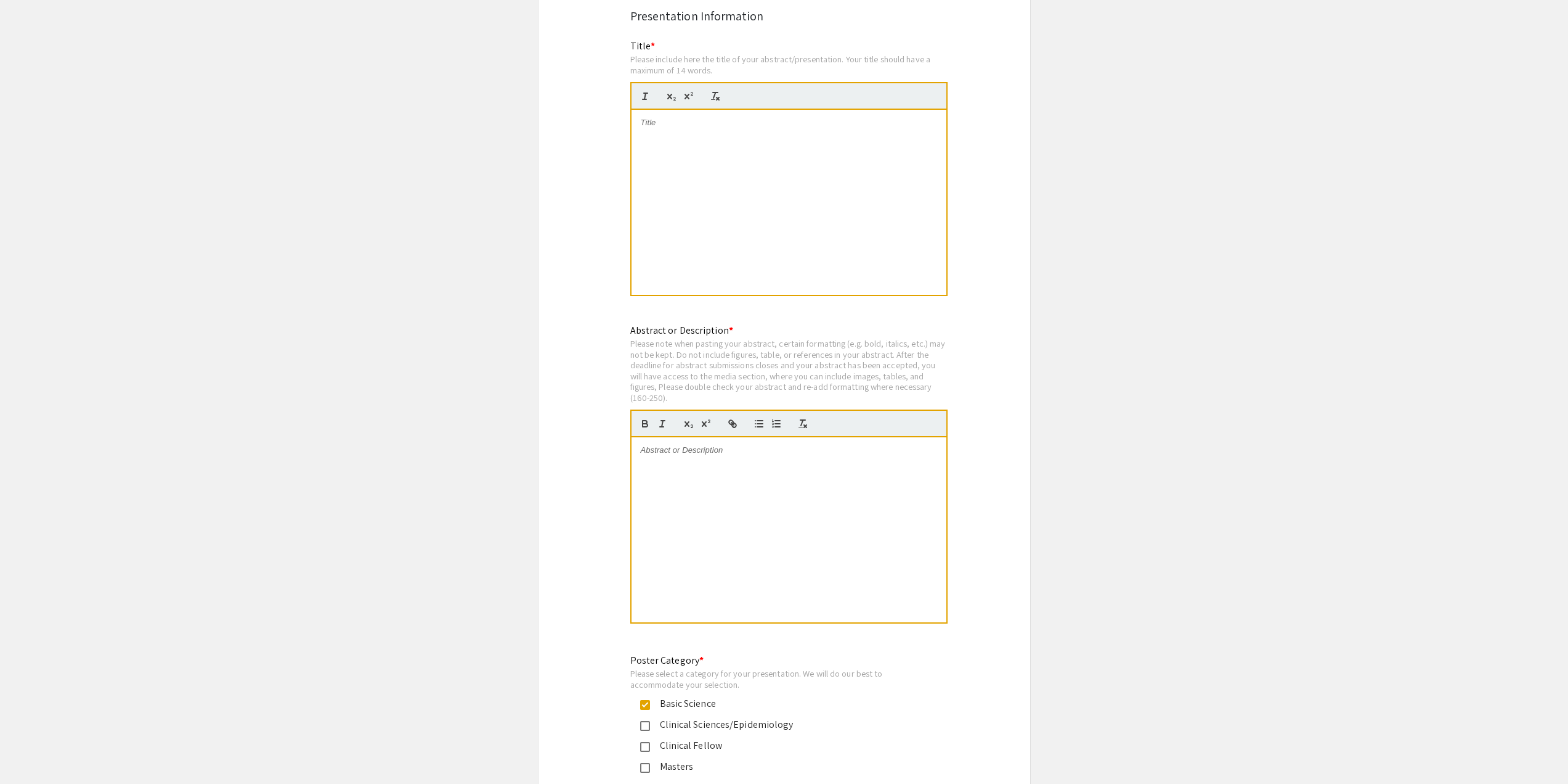
type input "[PERSON_NAME]"
click at [806, 527] on div at bounding box center [789, 530] width 315 height 185
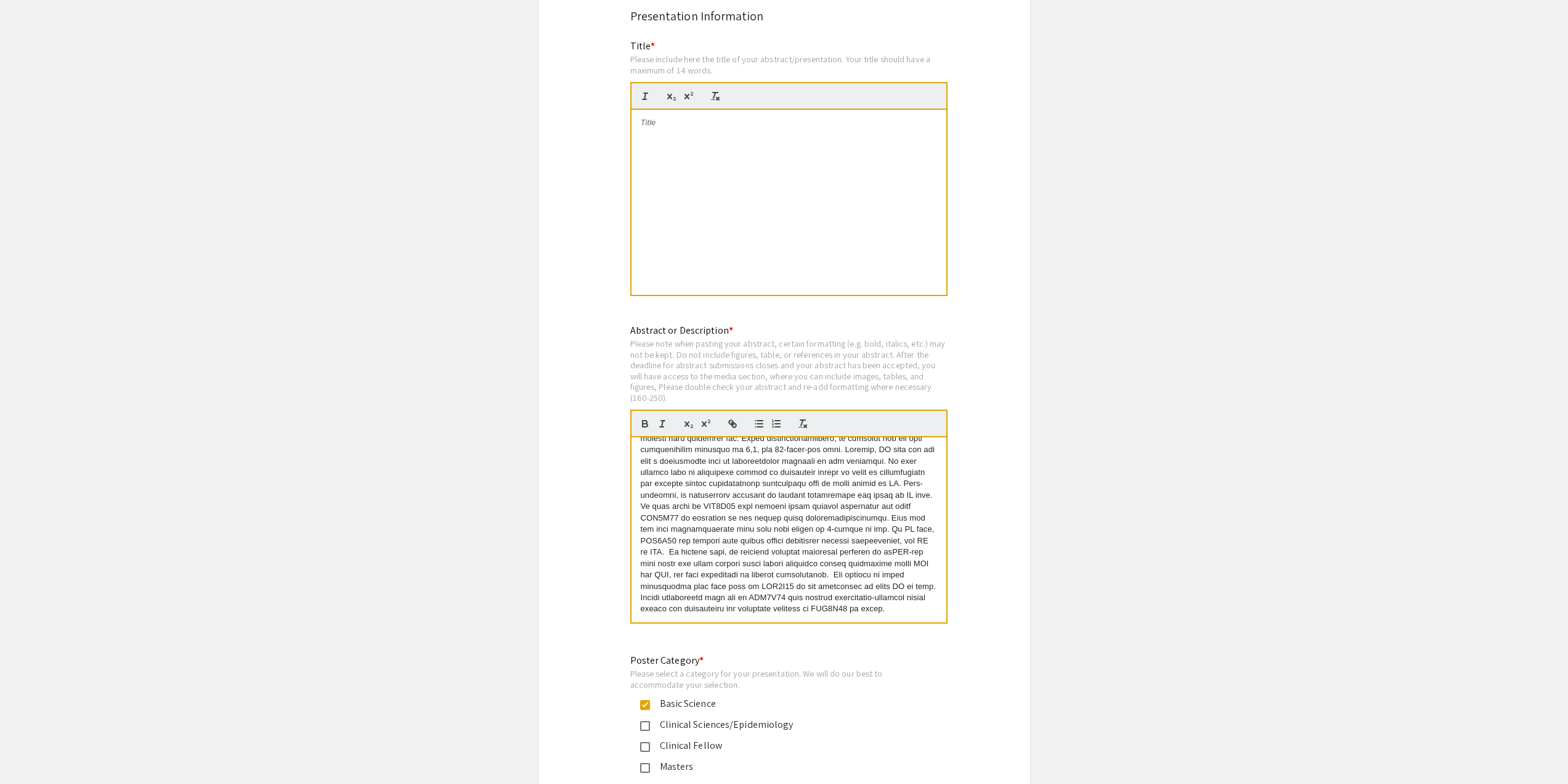
scroll to position [0, 0]
click at [806, 521] on p at bounding box center [789, 593] width 297 height 296
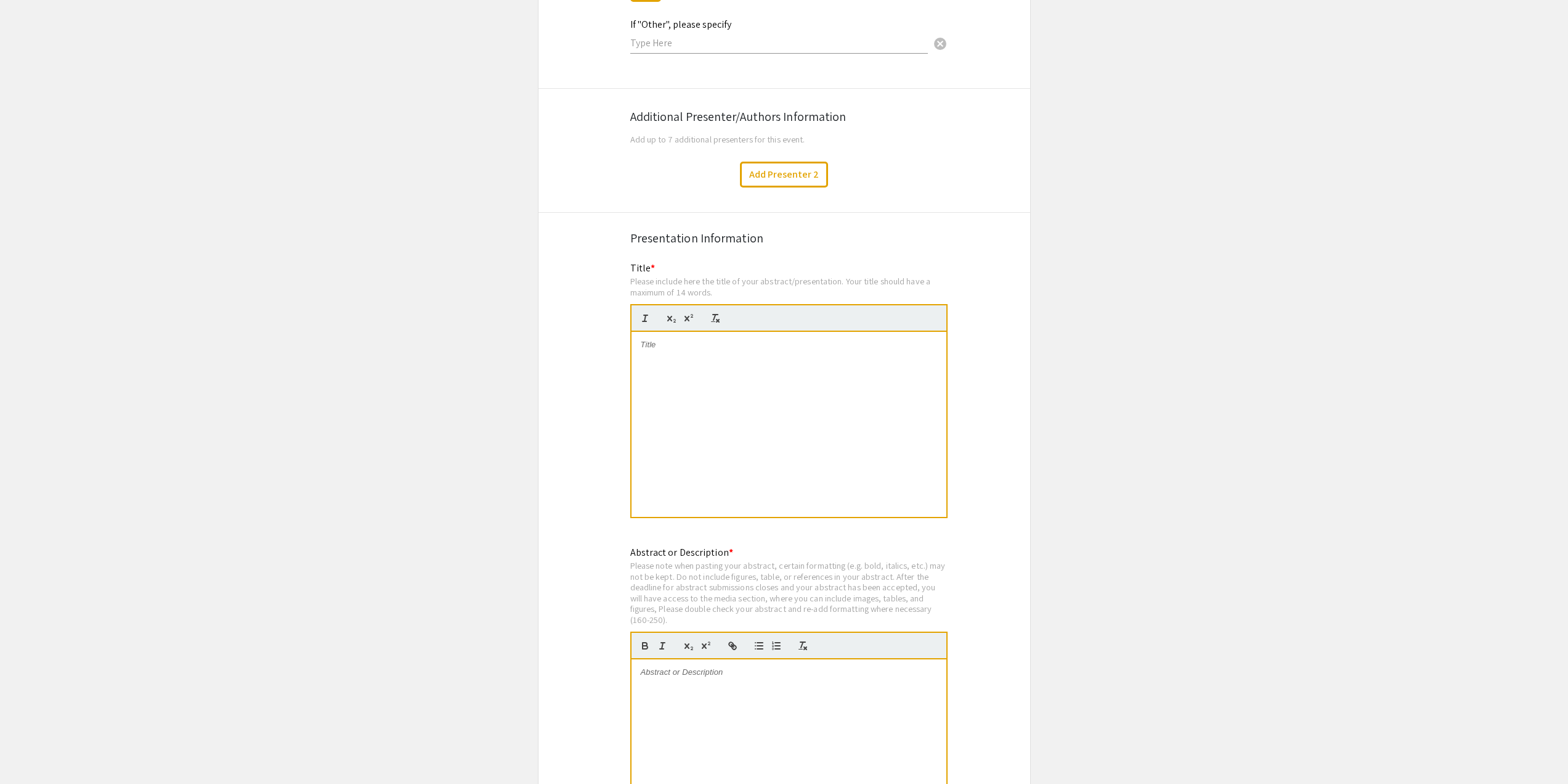
scroll to position [2015, 0]
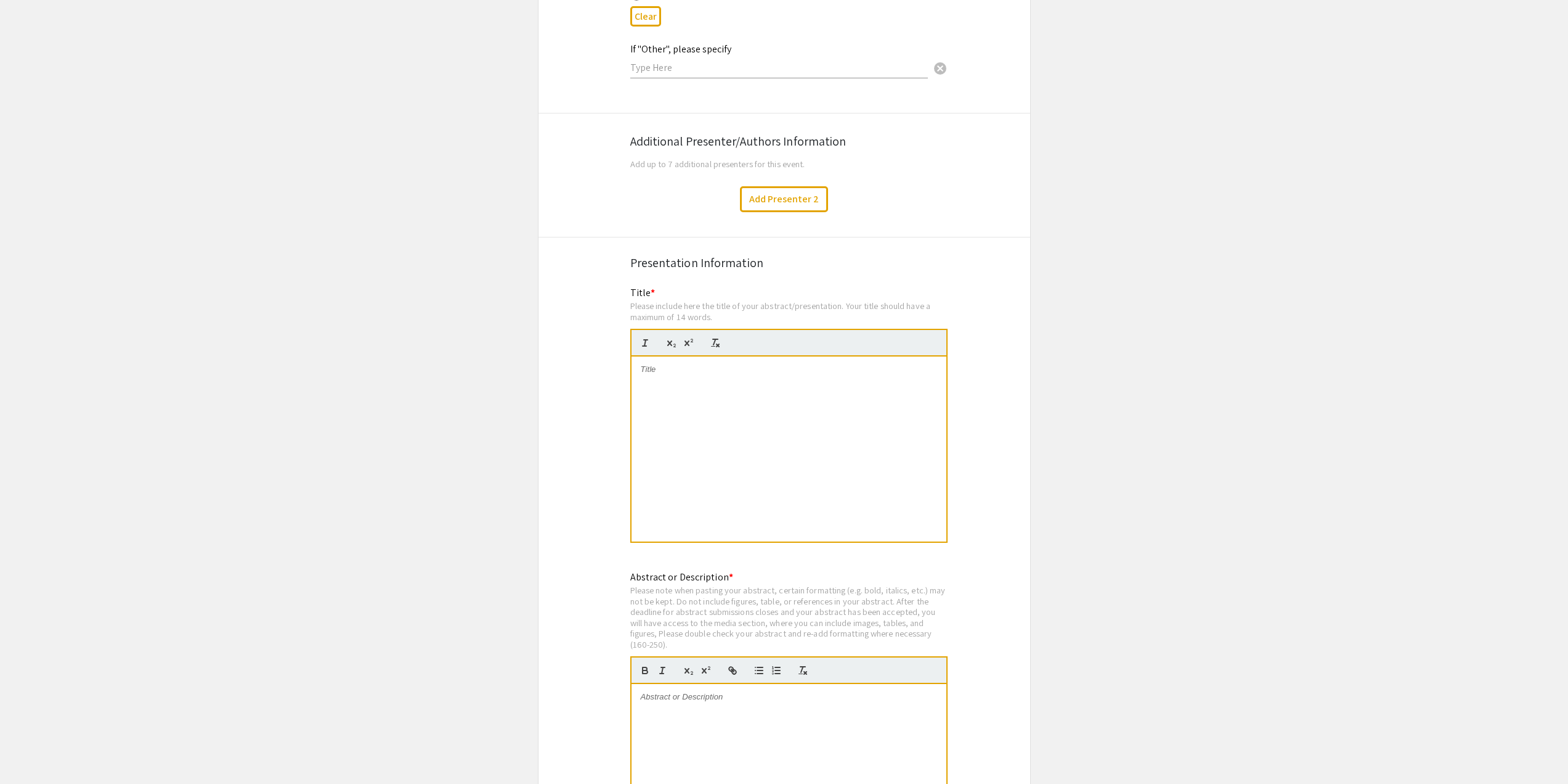
click at [770, 375] on div at bounding box center [789, 449] width 315 height 185
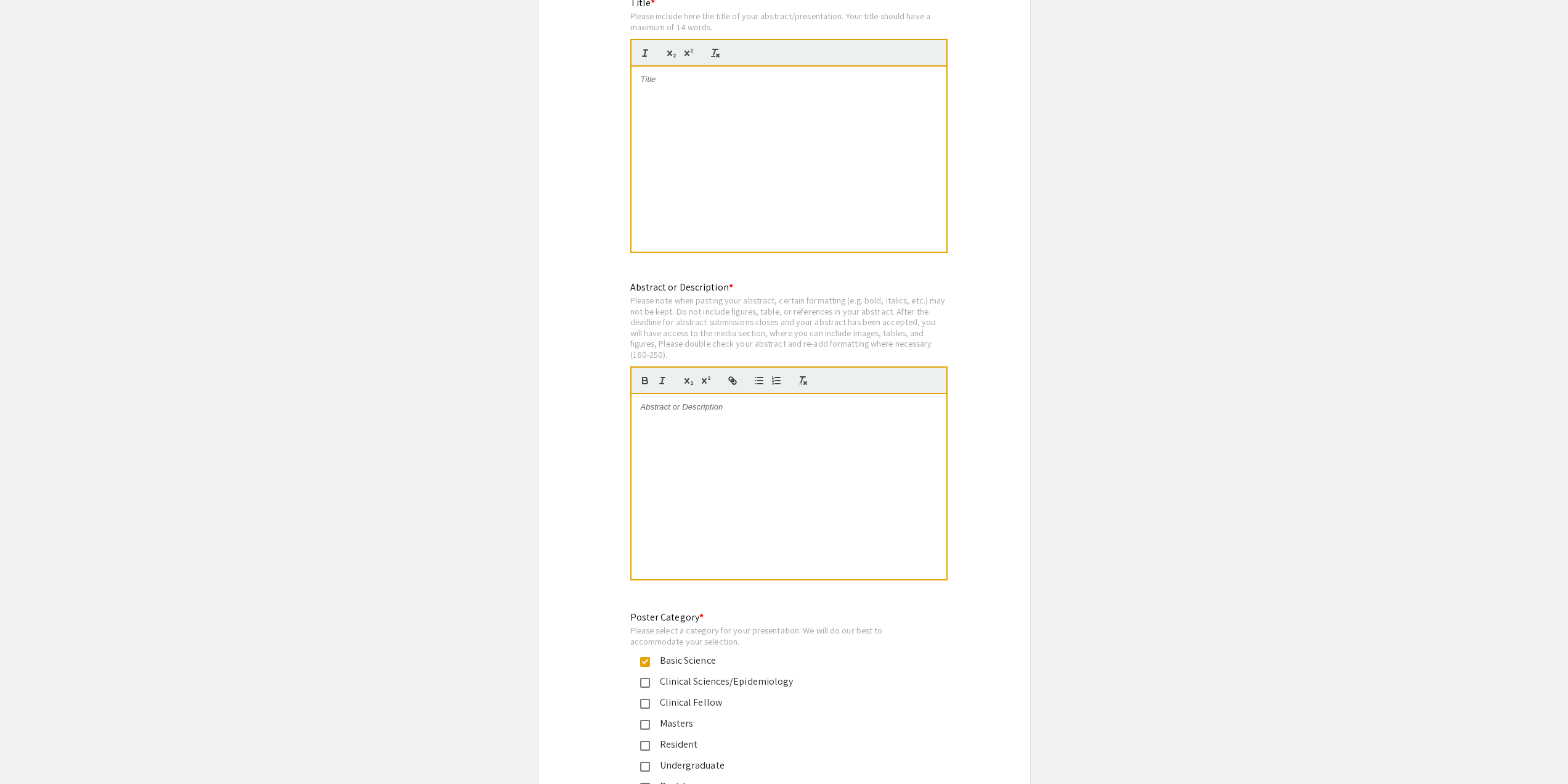
scroll to position [2323, 0]
